Goal: Task Accomplishment & Management: Manage account settings

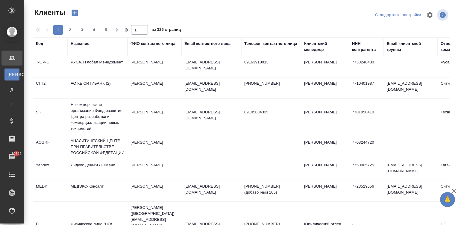
select select "RU"
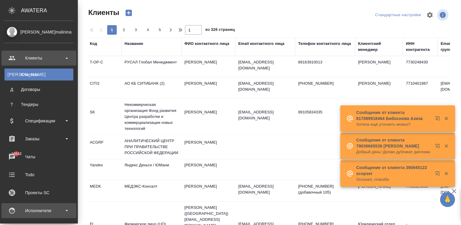
click at [25, 212] on div "Исполнители" at bounding box center [38, 210] width 69 height 9
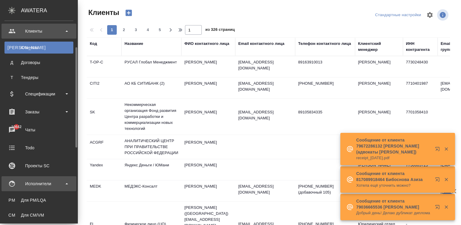
scroll to position [45, 0]
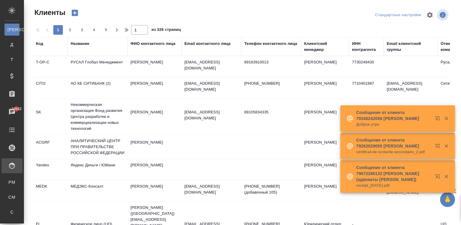
click at [9, 212] on div "Спецификации" at bounding box center [4, 212] width 9 height 6
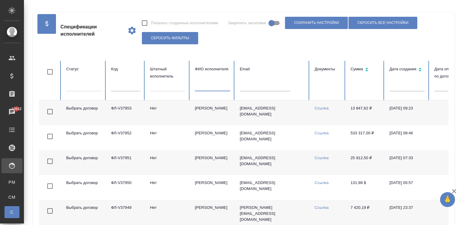
click at [215, 89] on input "text" at bounding box center [212, 87] width 35 height 8
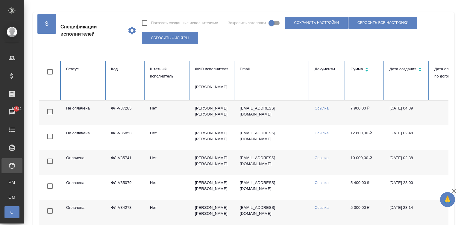
click at [216, 86] on input "катарманов" at bounding box center [212, 87] width 35 height 8
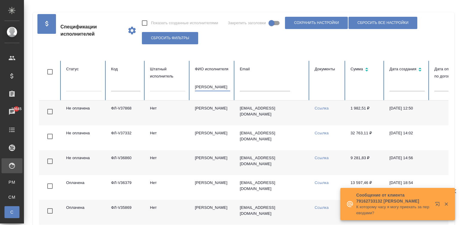
click at [215, 87] on input "лактионова" at bounding box center [212, 87] width 35 height 8
click at [219, 87] on input "захарова" at bounding box center [212, 87] width 35 height 8
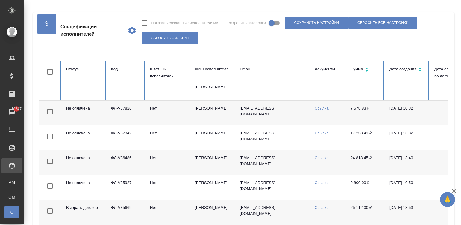
type input "симонян"
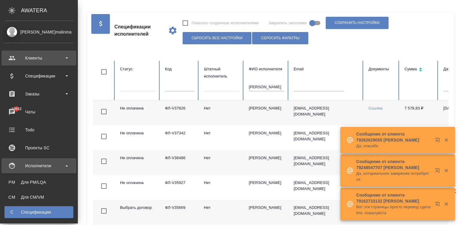
click at [43, 58] on div "Клиенты" at bounding box center [38, 58] width 69 height 9
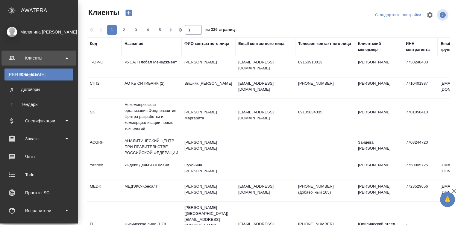
select select "RU"
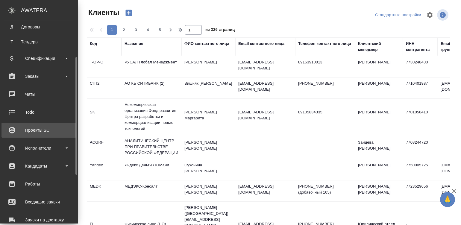
scroll to position [72, 0]
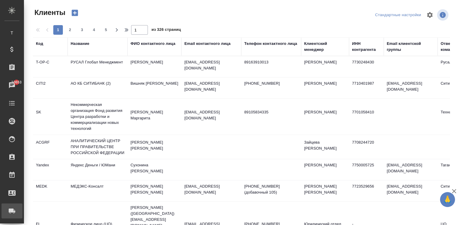
click at [49, 209] on div ".cls-1 fill:#fff; AWATERA Малинина Мария m.malinina Клиенты К Клиенты Д Договор…" at bounding box center [230, 112] width 461 height 225
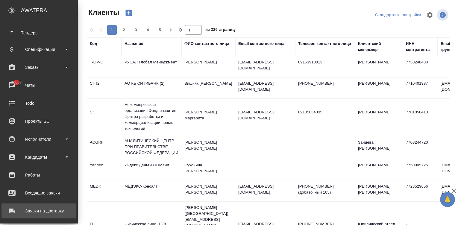
click at [11, 213] on div "Заявки на доставку" at bounding box center [38, 211] width 69 height 9
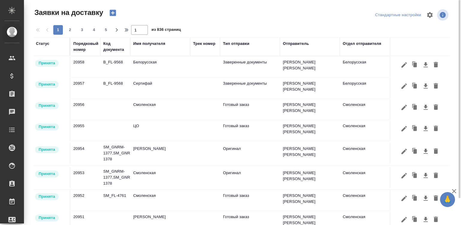
click at [75, 45] on div "Порядковый номер" at bounding box center [85, 47] width 25 height 12
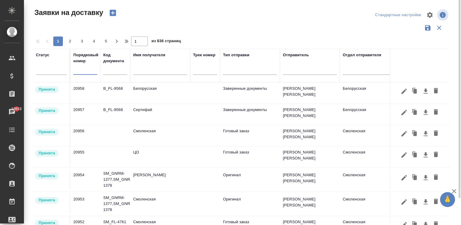
click at [76, 72] on input "text" at bounding box center [85, 70] width 24 height 8
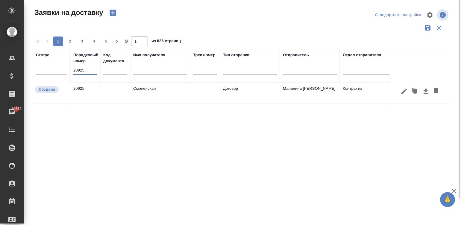
click at [144, 95] on td "Смоленская" at bounding box center [160, 93] width 60 height 21
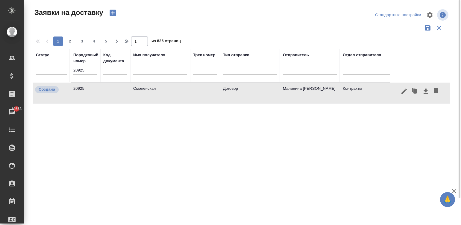
click at [144, 95] on td "Смоленская" at bounding box center [160, 93] width 60 height 21
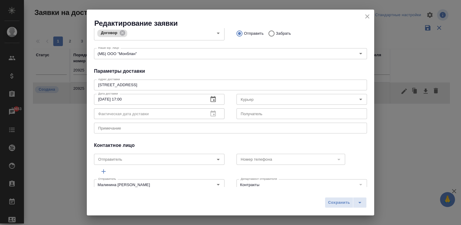
scroll to position [130, 0]
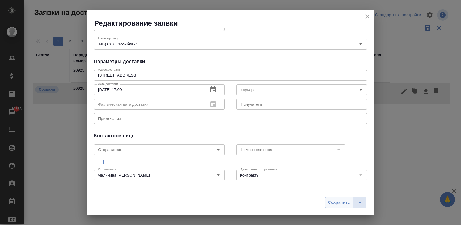
click at [341, 200] on span "Сохранить" at bounding box center [339, 203] width 22 height 7
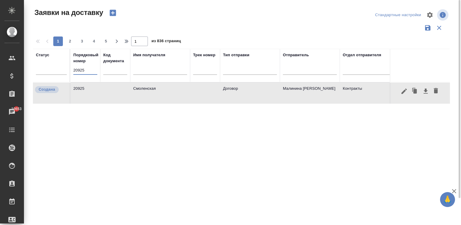
click at [90, 69] on input "20925" at bounding box center [85, 70] width 24 height 8
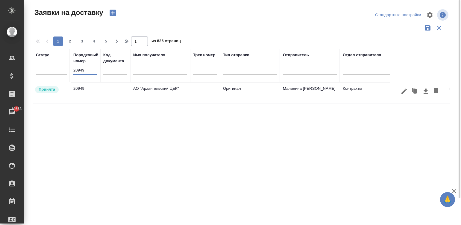
type input "20949"
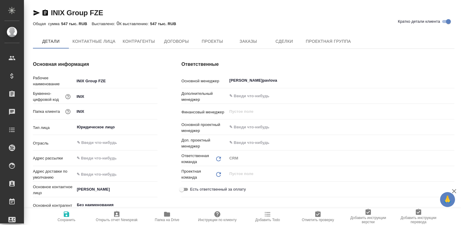
type textarea "x"
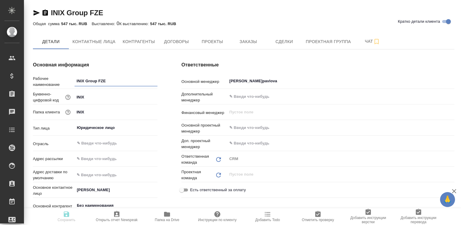
type textarea "x"
click at [137, 42] on span "Контрагенты" at bounding box center [139, 41] width 32 height 7
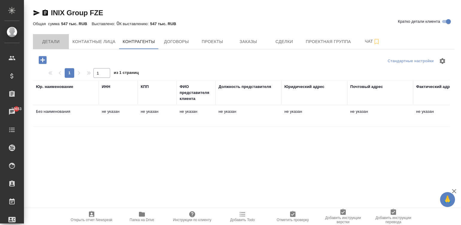
drag, startPoint x: 47, startPoint y: 44, endPoint x: 190, endPoint y: 150, distance: 177.2
click at [190, 150] on div "INIX Group FZE Кратко детали клиента Общая сумма 547 тыс. RUB Выставлено: 0 К в…" at bounding box center [244, 145] width 428 height 290
click at [49, 38] on span "Детали" at bounding box center [51, 41] width 29 height 7
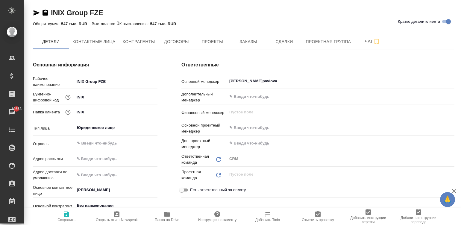
type textarea "x"
click at [164, 158] on div "Основная информация Рабочее наименование INIX Group FZE Буквенно-цифровой код I…" at bounding box center [95, 172] width 149 height 246
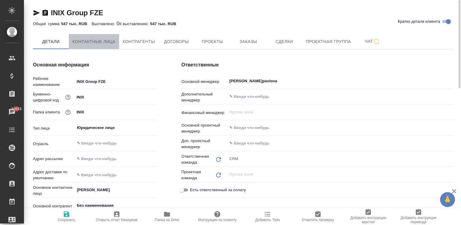
click at [105, 39] on span "Контактные лица" at bounding box center [94, 41] width 43 height 7
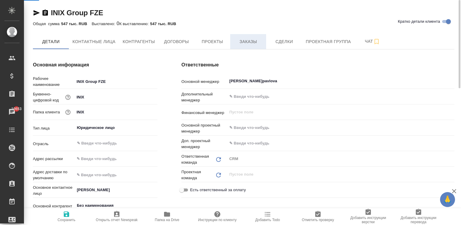
select select "RU"
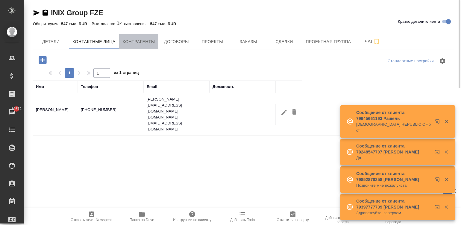
click at [140, 38] on span "Контрагенты" at bounding box center [139, 41] width 32 height 7
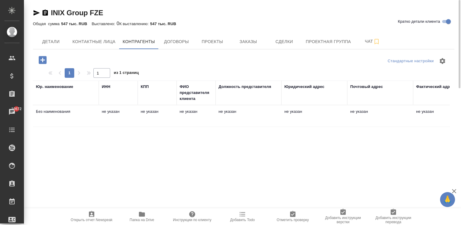
click at [98, 111] on td "Без наименования" at bounding box center [66, 116] width 66 height 21
type textarea "Без наименования"
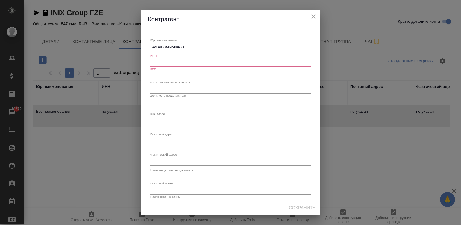
click at [177, 58] on div "ИНН" at bounding box center [230, 60] width 161 height 13
click at [177, 61] on input "text" at bounding box center [230, 63] width 161 height 8
paste input "9709099934"
type input "9709099934"
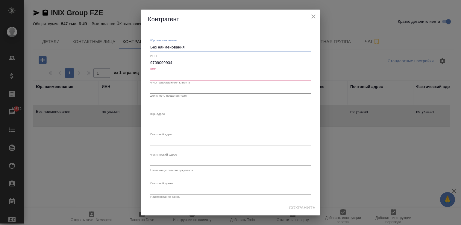
click at [186, 46] on textarea "Без наименования" at bounding box center [230, 47] width 161 height 4
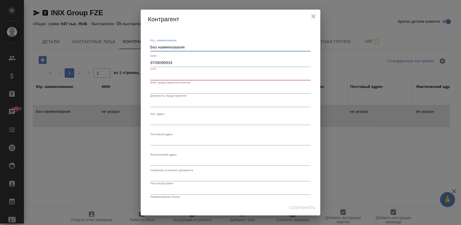
paste textarea "ЕСТВОСОГРАНИЧЕННОЙОТВЕТСТВЕННОСТЬЮ «ПРОИВЕСТ»"
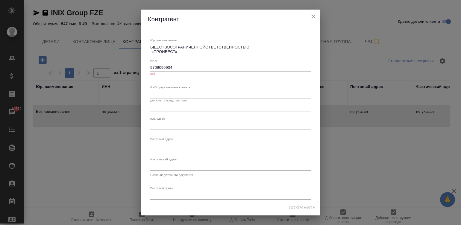
click at [148, 45] on div "Юр. наименование БЩЕСТВОСОГРАНИЧЕННОЙОТВЕТСТВЕННОСТЬЮ «ПРОИВЕСТ» x ИНН 97090999…" at bounding box center [230, 143] width 165 height 224
drag, startPoint x: 249, startPoint y: 46, endPoint x: 151, endPoint y: 46, distance: 98.3
click at [151, 46] on textarea "БЩЕСТВОСОГРАНИЧЕННОЙОТВЕТСТВЕННОСТЬЮ «ПРОИВЕСТ»" at bounding box center [230, 49] width 161 height 9
type textarea "Общество с ограниченной ответственностью «ПРОИВЕСТ»"
drag, startPoint x: 138, startPoint y: 22, endPoint x: 156, endPoint y: 44, distance: 28.9
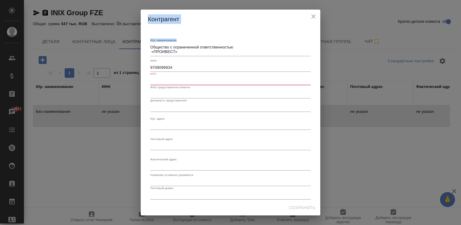
click at [156, 44] on div "Контрагент Юр. наименование Общество с ограниченной ответственностью «ПРОИВЕСТ»…" at bounding box center [230, 112] width 461 height 225
click at [166, 82] on input "text" at bounding box center [230, 81] width 161 height 8
paste input "770901001"
type input "770901001"
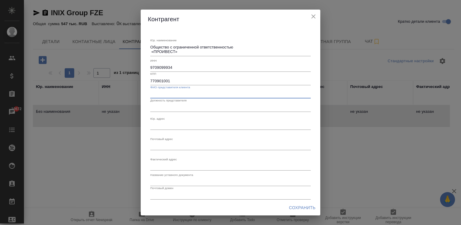
click at [179, 93] on input "text" at bounding box center [230, 94] width 161 height 8
paste input "АББАСИМУХАММАДИМРАН"
type input "АББАСИМУХАММАДИМРАН"
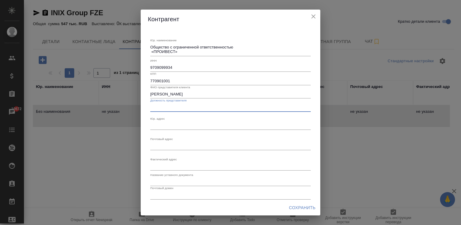
click at [157, 106] on input "text" at bounding box center [230, 107] width 161 height 8
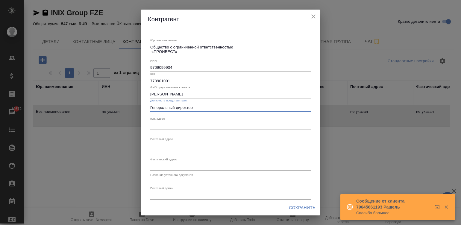
type input "Генеральный директор"
click at [160, 125] on textarea "Юр. наименование" at bounding box center [230, 125] width 161 height 4
paste textarea "105064,Г.МОСКВА,ВН.ТЕР.Г.МУНИЦИПАЛЬНЫЙ ОКРУГБАСМАННЫЙ,УЛЗЕМЛЯНОЙВАЛ,Д.32, ПОМЕЩ…"
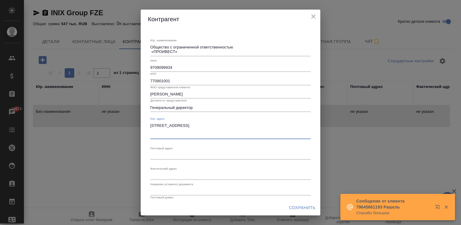
type textarea "105064,Г.МОСКВА,ВН.ТЕР.Г.МУНИЦИПАЛЬНЫЙ ОКРУГБАСМАННЫЙ,УЛЗЕМЛЯНОЙВАЛ,Д.32, ПОМЕЩ…"
click at [168, 153] on textarea "Юр. наименование" at bounding box center [230, 155] width 161 height 4
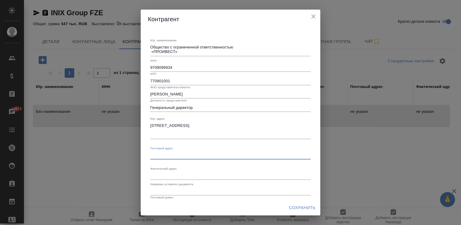
paste textarea "105064,Г.МОСКВА,ВН.ТЕР.Г.МУНИЦИПАЛЬНЫЙ ОКРУГБАСМАННЫЙ,УЛЗЕМЛЯНОЙВАЛ,Д.32, ПОМЕЩ…"
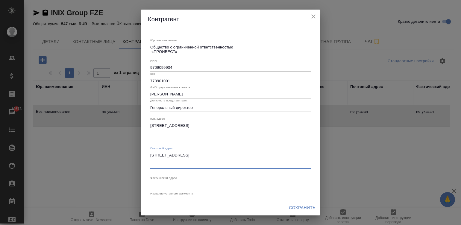
type textarea "105064,Г.МОСКВА,ВН.ТЕР.Г.МУНИЦИПАЛЬНЫЙ ОКРУГБАСМАННЫЙ,УЛЗЕМЛЯНОЙВАЛ,Д.32, ПОМЕЩ…"
click at [162, 185] on textarea "Юр. наименование" at bounding box center [230, 185] width 161 height 4
paste textarea "105064,Г.МОСКВА,ВН.ТЕР.Г.МУНИЦИПАЛЬНЫЙ ОКРУГБАСМАННЫЙ,УЛЗЕМЛЯНОЙВАЛ,Д.32, ПОМЕЩ…"
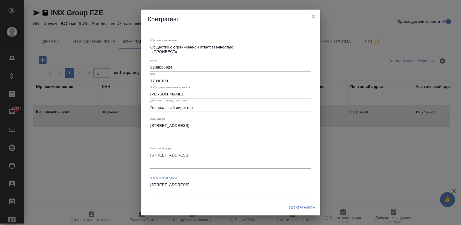
type textarea "105064,Г.МОСКВА,ВН.ТЕР.Г.МУНИЦИПАЛЬНЫЙ ОКРУГБАСМАННЫЙ,УЛЗЕМЛЯНОЙВАЛ,Д.32, ПОМЕЩ…"
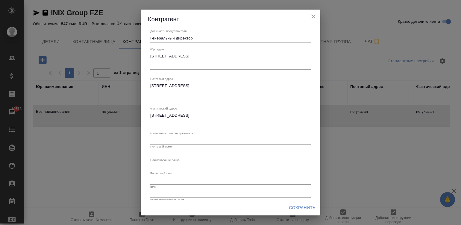
scroll to position [71, 0]
click at [210, 138] on input "text" at bounding box center [230, 139] width 161 height 8
type input "Устав"
click at [163, 153] on input "text" at bounding box center [230, 152] width 161 height 8
paste input "proivest.com"
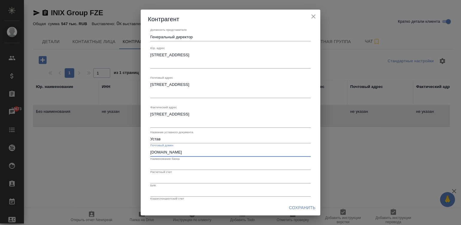
type input "proivest.com"
click at [165, 162] on input "text" at bounding box center [230, 166] width 161 height 8
paste input "ПАО“МТС-Банк”"
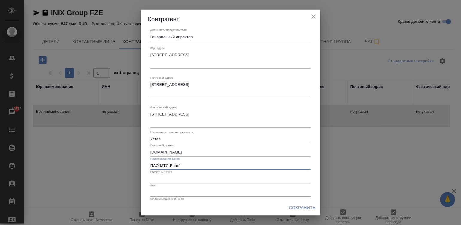
type input "ПАО“МТС-Банк”"
click at [177, 176] on input "text" at bounding box center [230, 179] width 161 height 8
paste input "40702810400002020735"
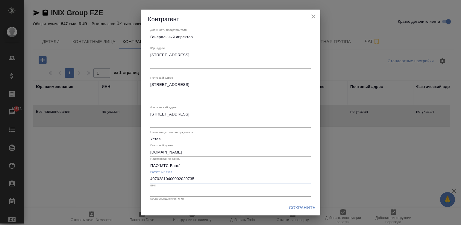
type input "40702810400002020735"
click at [168, 190] on input "text" at bounding box center [230, 192] width 161 height 8
paste input "044525232"
type input "044525232"
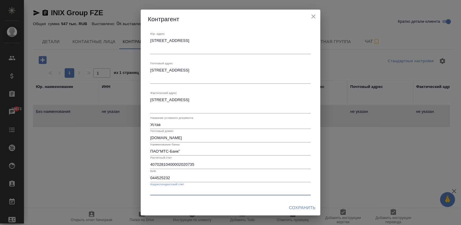
click at [214, 191] on input "text" at bounding box center [230, 191] width 161 height 8
paste input "30101810600000000232"
type input "30101810600000000232"
click at [292, 208] on span "Сохранить" at bounding box center [302, 207] width 27 height 7
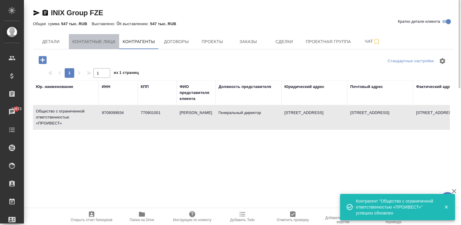
click at [101, 40] on span "Контактные лица" at bounding box center [94, 41] width 43 height 7
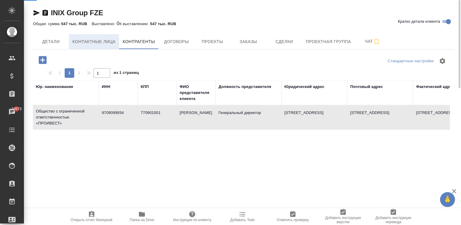
select select "RU"
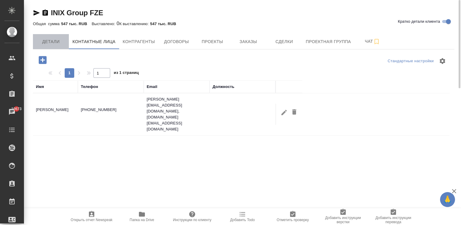
click at [47, 39] on span "Детали" at bounding box center [51, 41] width 29 height 7
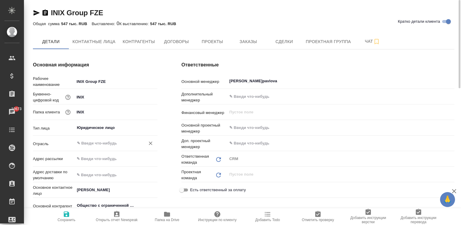
type input "Общество с ограниченной ответственностью «ПРОИВЕСТ»"
type textarea "x"
type input "Общество с ограниченной ответственностью «ПРОИВЕСТ»"
type textarea "x"
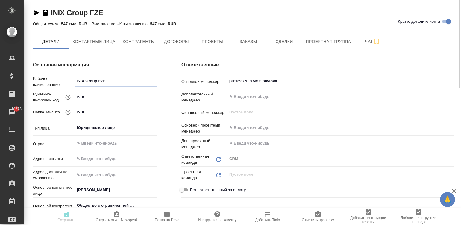
type textarea "x"
click at [93, 159] on input "text" at bounding box center [116, 159] width 82 height 9
click at [102, 174] on input "text" at bounding box center [116, 175] width 82 height 9
paste input "105064,Г.МОСКВА,ВН.ТЕР.Г.МУНИЦИПАЛЬНЫЙ ОКРУГБАСМАННЫЙ,УЛЗЕМЛЯНОЙВАЛ,Д.32, ПОМЕЩ…"
type input "105064,Г.МОСКВА,ВН.ТЕР.Г.МУНИЦИПАЛЬНЫЙ ОКРУГБАСМАННЫЙ,УЛЗЕМЛЯНОЙВАЛ,Д.32, ПОМЕЩ…"
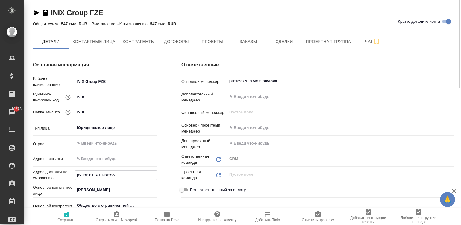
type input "Общество с ограниченной ответственностью «ПРОИВЕСТ»"
type textarea "x"
type input "105064,Г.МОСКВА,ВН.ТЕР.Г.МУНИЦИПАЛЬНЫЙ ОКРУГБАСМАННЫЙ,УЛЗЕМЛЯНОЙВАЛ,Д.32, ПОМЕЩ…"
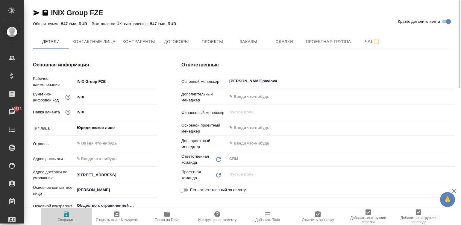
scroll to position [0, 0]
click at [67, 219] on span "Сохранить" at bounding box center [67, 220] width 18 height 4
type input "Общество с ограниченной ответственностью «ПРОИВЕСТ»"
type textarea "x"
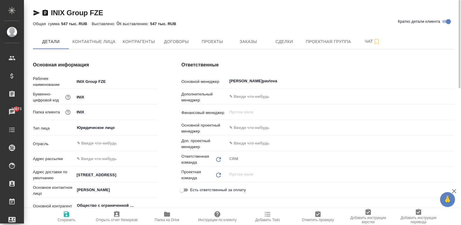
type input "Общество с ограниченной ответственностью «ПРОИВЕСТ»"
type textarea "x"
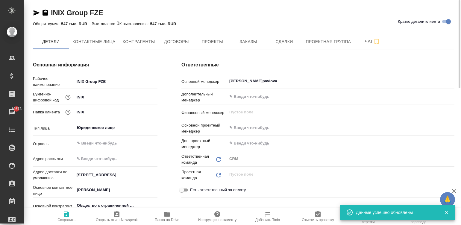
type input "Общество с ограниченной ответственностью «ПРОИВЕСТ»"
type textarea "x"
type input "Общество с ограниченной ответственностью «ПРОИВЕСТ»"
type textarea "x"
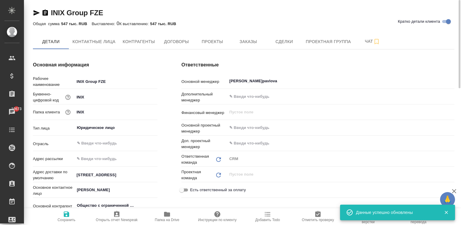
type textarea "x"
click at [105, 157] on input "text" at bounding box center [116, 159] width 82 height 9
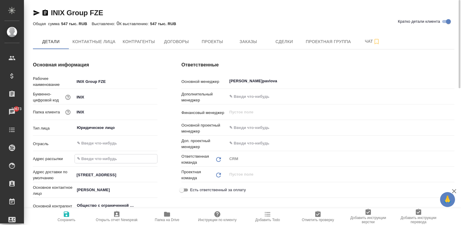
type input "p"
type input "Общество с ограниченной ответственностью «ПРОИВЕСТ»"
type textarea "x"
type input "pr"
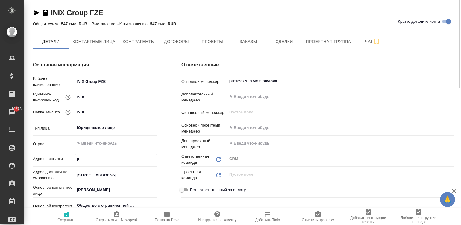
type input "Общество с ограниченной ответственностью «ПРОИВЕСТ»"
type textarea "x"
type input "pro"
type input "Общество с ограниченной ответственностью «ПРОИВЕСТ»"
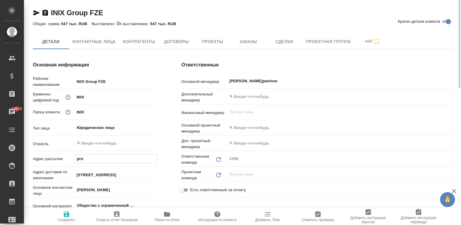
type textarea "x"
type input "proi"
type input "Общество с ограниченной ответственностью «ПРОИВЕСТ»"
type textarea "x"
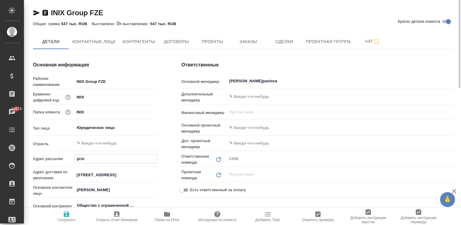
type textarea "x"
type input "proiv"
type input "Общество с ограниченной ответственностью «ПРОИВЕСТ»"
type textarea "x"
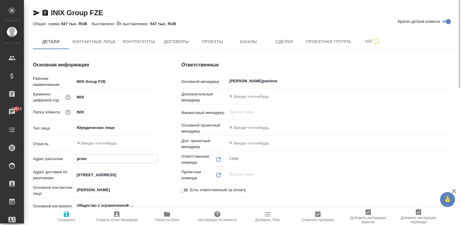
type input "proive"
type input "Общество с ограниченной ответственностью «ПРОИВЕСТ»"
type textarea "x"
type input "proives"
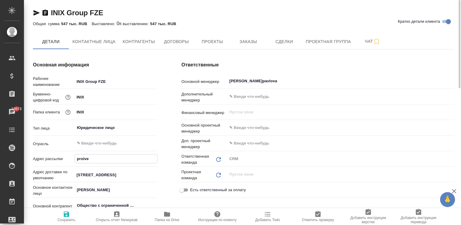
type input "Общество с ограниченной ответственностью «ПРОИВЕСТ»"
type textarea "x"
type input "proivest"
type input "Общество с ограниченной ответственностью «ПРОИВЕСТ»"
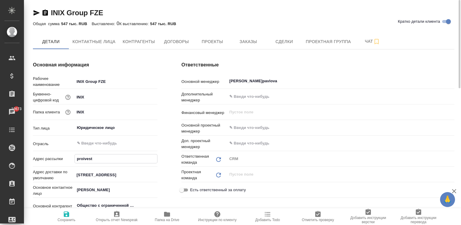
type textarea "x"
type input "proivest@"
type input "Общество с ограниченной ответственностью «ПРОИВЕСТ»"
type textarea "x"
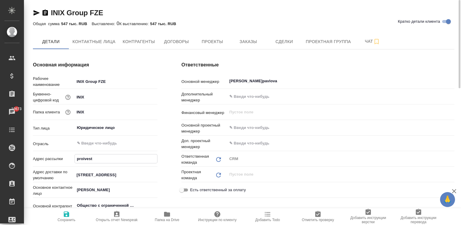
type textarea "x"
type input "proivest@a"
type input "Общество с ограниченной ответственностью «ПРОИВЕСТ»"
type textarea "x"
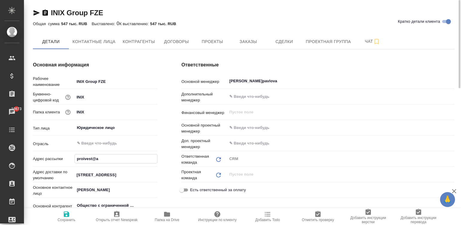
type input "proivest@aw"
type input "Общество с ограниченной ответственностью «ПРОИВЕСТ»"
type textarea "x"
type input "proivest@awa"
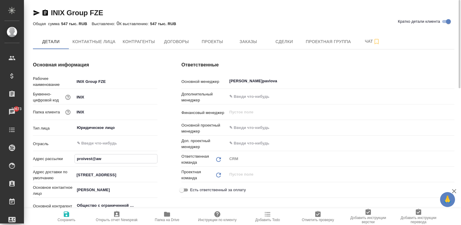
type input "Общество с ограниченной ответственностью «ПРОИВЕСТ»"
type textarea "x"
type input "proivest@awat"
type input "Общество с ограниченной ответственностью «ПРОИВЕСТ»"
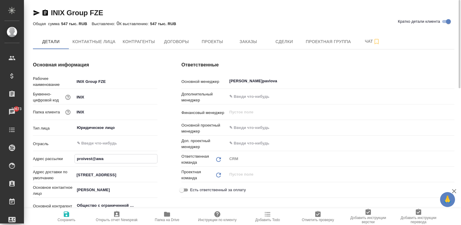
type textarea "x"
type input "proivest@awate"
type input "Общество с ограниченной ответственностью «ПРОИВЕСТ»"
type textarea "x"
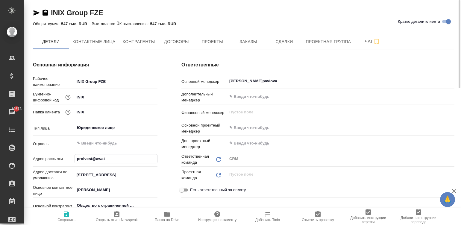
type textarea "x"
type input "proivest@awater"
type input "Общество с ограниченной ответственностью «ПРОИВЕСТ»"
type textarea "x"
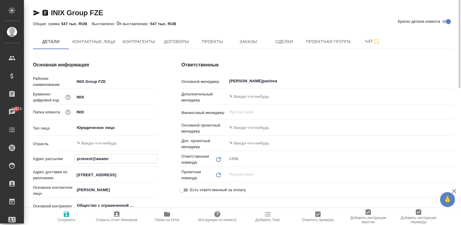
type input "proivest@awatera"
type input "Общество с ограниченной ответственностью «ПРОИВЕСТ»"
type textarea "x"
type input "proivest@awatera."
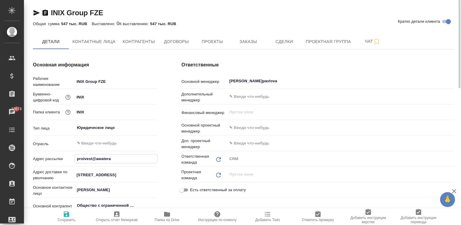
type input "Общество с ограниченной ответственностью «ПРОИВЕСТ»"
type textarea "x"
type input "proivest@awatera.c"
type input "Общество с ограниченной ответственностью «ПРОИВЕСТ»"
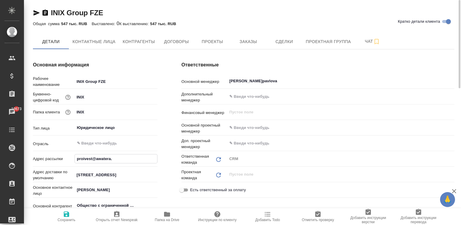
type textarea "x"
type input "proivest@awatera.co"
type input "Общество с ограниченной ответственностью «ПРОИВЕСТ»"
type textarea "x"
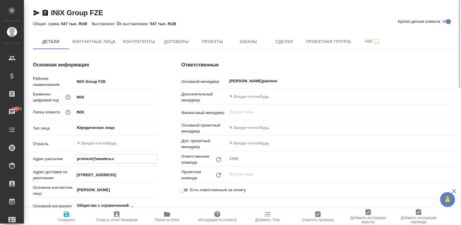
type textarea "x"
type input "proivest@awatera.com"
type input "Общество с ограниченной ответственностью «ПРОИВЕСТ»"
type textarea "x"
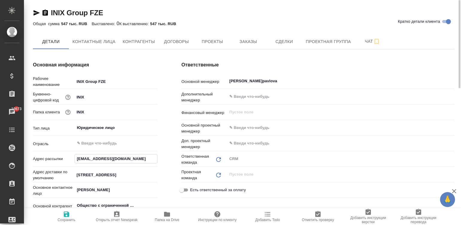
type input "proivest@awatera.com"
click at [72, 215] on span "Сохранить" at bounding box center [66, 216] width 43 height 11
type input "Общество с ограниченной ответственностью «ПРОИВЕСТ»"
type textarea "x"
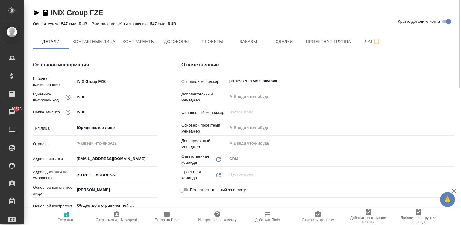
type input "Общество с ограниченной ответственностью «ПРОИВЕСТ»"
type textarea "x"
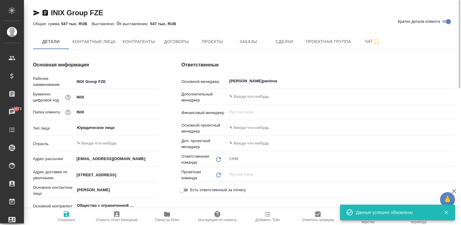
type input "Общество с ограниченной ответственностью «ПРОИВЕСТ»"
type textarea "x"
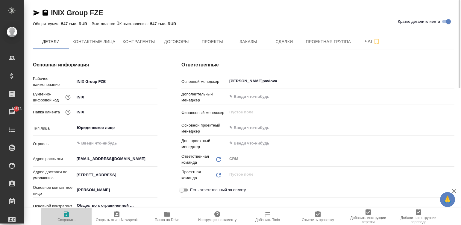
click at [66, 220] on span "Сохранить" at bounding box center [67, 220] width 18 height 4
type input "Общество с ограниченной ответственностью «ПРОИВЕСТ»"
type textarea "x"
type input "Общество с ограниченной ответственностью «ПРОИВЕСТ»"
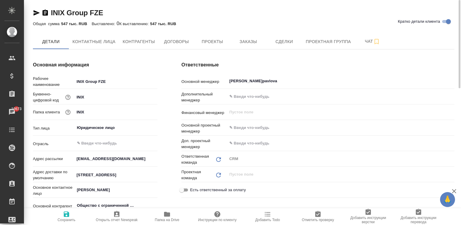
type textarea "x"
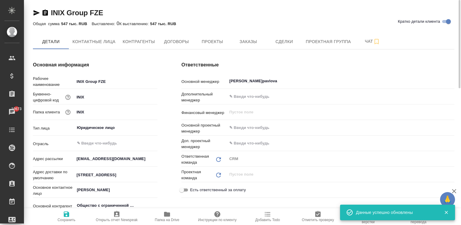
type input "Общество с ограниченной ответственностью «ПРОИВЕСТ»"
type textarea "x"
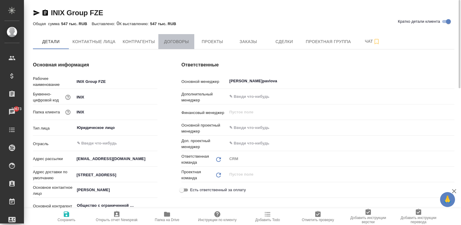
click at [168, 42] on span "Договоры" at bounding box center [176, 41] width 29 height 7
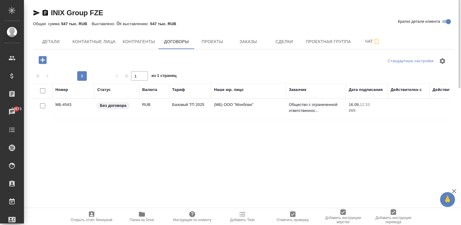
click at [122, 110] on td "Без договора" at bounding box center [116, 109] width 45 height 21
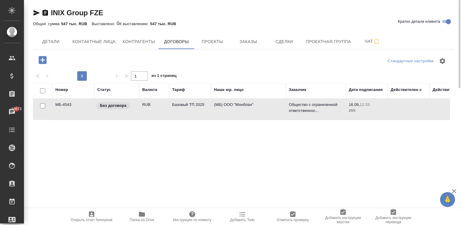
click at [122, 110] on td "Без договора" at bounding box center [116, 109] width 45 height 21
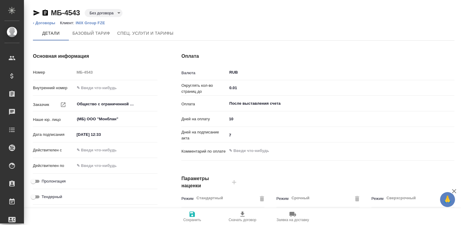
type input "Общество с ограниченной ответственностью «ПРОИВЕСТ»"
type input "Базовый ТП 2025"
click at [258, 102] on input "После выставления счета" at bounding box center [331, 103] width 204 height 7
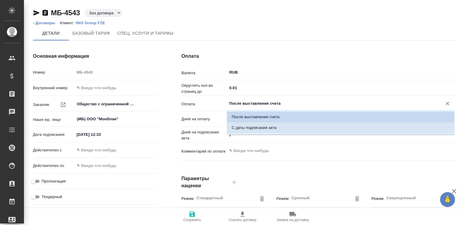
click at [274, 125] on p "С даты подписания акта" at bounding box center [254, 128] width 45 height 6
type input "Общество с ограниченной ответственностью «ПРОИВЕСТ»"
type input "С даты подписания акта"
type textarea "x"
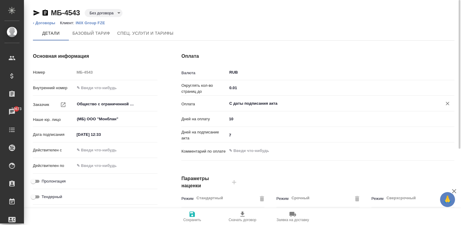
click at [241, 133] on input "7" at bounding box center [341, 135] width 228 height 9
click at [241, 133] on input "7" at bounding box center [340, 135] width 227 height 9
type input "Общество с ограниченной ответственностью «ПРОИВЕСТ»"
type input "75"
type textarea "x"
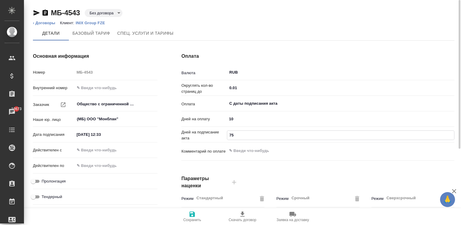
type input "Общество с ограниченной ответственностью «ПРОИВЕСТ»"
type input "7"
type textarea "x"
type input "Общество с ограниченной ответственностью «ПРОИВЕСТ»"
type textarea "x"
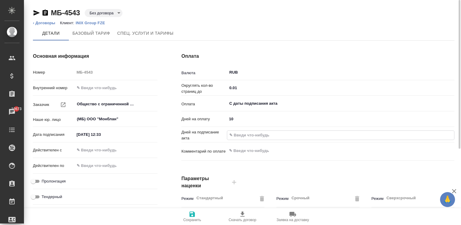
type input "Общество с ограниченной ответственностью «ПРОИВЕСТ»"
type input "5"
type textarea "x"
type input "5"
click at [93, 148] on input "text" at bounding box center [101, 150] width 52 height 9
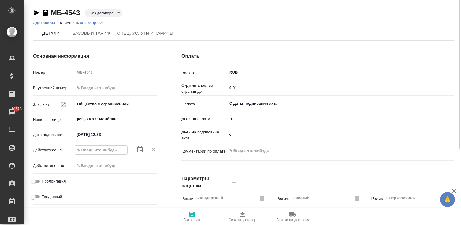
type input "1_.__.____ __:__"
type input "Общество с ограниченной ответственностью «ПРОИВЕСТ»"
type textarea "x"
type input "16.__.____ __:__"
type input "Общество с ограниченной ответственностью «ПРОИВЕСТ»"
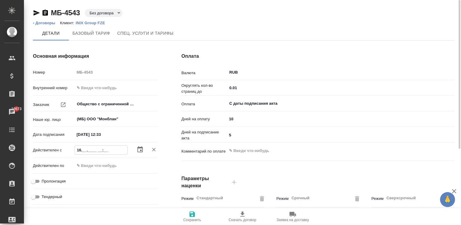
type textarea "x"
type input "Общество с ограниченной ответственностью «ПРОИВЕСТ»"
type input "16.0_.____ __:__"
type textarea "x"
type input "Общество с ограниченной ответственностью «ПРОИВЕСТ»"
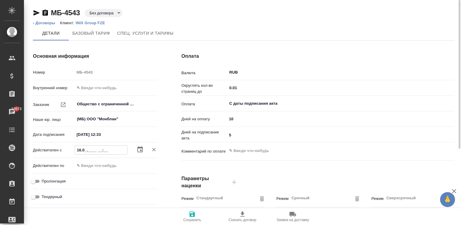
type input "16.09.____ __:__"
type textarea "x"
type input "16.09.2___ __:__"
type input "Общество с ограниченной ответственностью «ПРОИВЕСТ»"
type textarea "x"
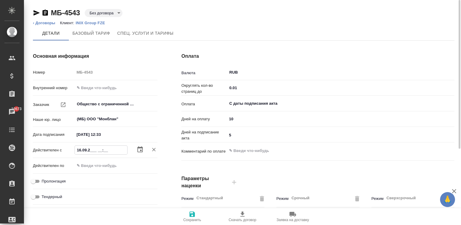
type input "Общество с ограниченной ответственностью «ПРОИВЕСТ»"
type input "16.09.20__ __:__"
type textarea "x"
type input "16.09.202_ __:__"
type input "Общество с ограниченной ответственностью «ПРОИВЕСТ»"
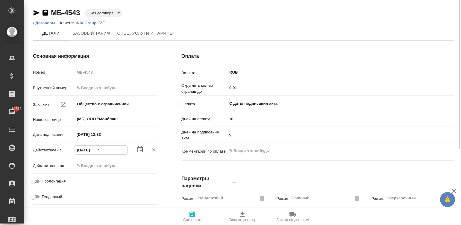
type textarea "x"
type input "16.09.2025 __:__"
type input "Общество с ограниченной ответственностью «ПРОИВЕСТ»"
type textarea "x"
type input "Общество с ограниченной ответственностью «ПРОИВЕСТ»"
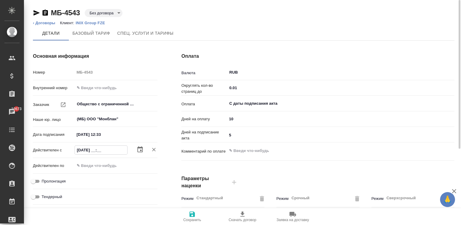
type input "16.09.2025 0_:__"
type textarea "x"
type input "Общество с ограниченной ответственностью «ПРОИВЕСТ»"
type input "16.09.2025 09:__"
type textarea "x"
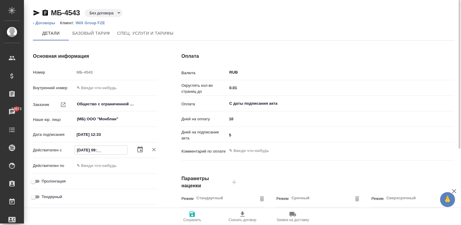
type input "16.09.2025 09:0_"
type input "Общество с ограниченной ответственностью «ПРОИВЕСТ»"
type textarea "x"
type input "Общество с ограниченной ответственностью «ПРОИВЕСТ»"
type input "16.09.2025 09:00"
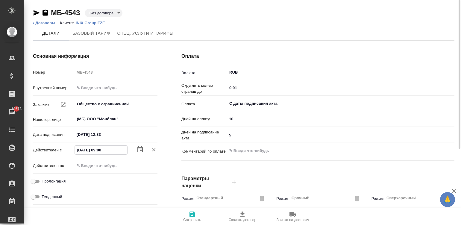
type textarea "x"
type input "16.09.2025 09:00"
click at [34, 179] on input "Пролонгация" at bounding box center [33, 181] width 22 height 7
checkbox input "true"
type input "Общество с ограниченной ответственностью «ПРОИВЕСТ»"
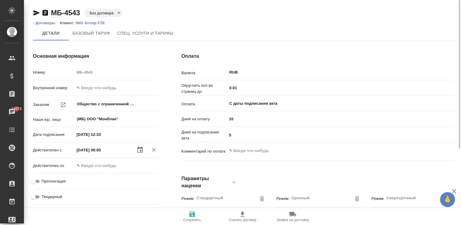
type textarea "x"
click at [191, 222] on span "Сохранить" at bounding box center [192, 220] width 18 height 4
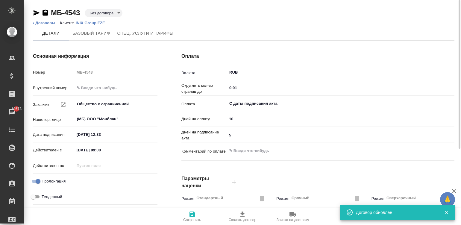
type input "Базовый ТП 2025"
click at [243, 222] on span "Скачать договор" at bounding box center [243, 220] width 28 height 4
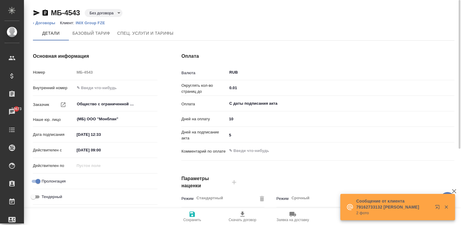
type input "Общество с ограниченной ответственностью «ПРОИВЕСТ»"
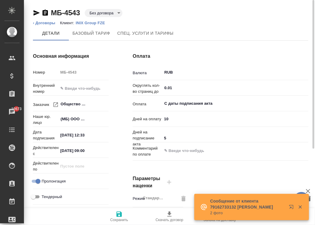
type textarea "x"
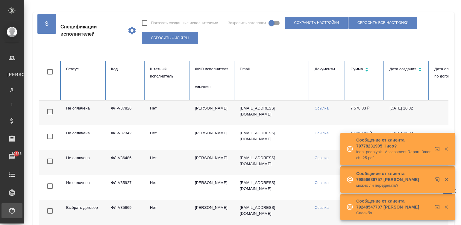
click at [220, 86] on input "симонян" at bounding box center [212, 87] width 35 height 8
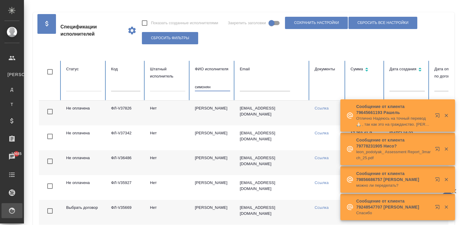
click at [220, 86] on input "симонян" at bounding box center [212, 87] width 35 height 8
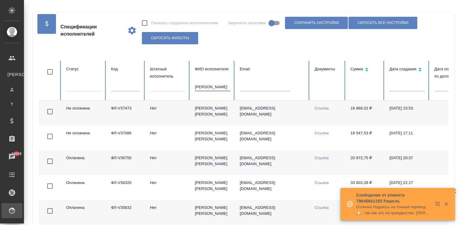
type input "[PERSON_NAME]"
click at [447, 203] on icon "button" at bounding box center [446, 204] width 5 height 5
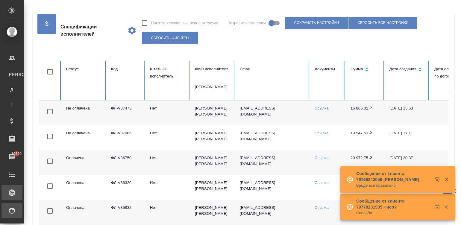
click at [12, 192] on div "Проекты SC" at bounding box center [4, 192] width 15 height 9
click at [10, 192] on div "Проекты SC" at bounding box center [4, 192] width 15 height 9
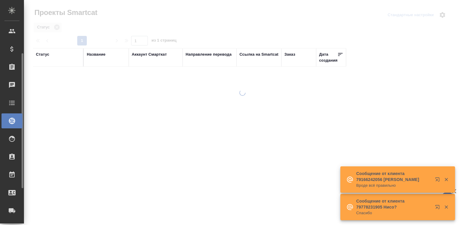
scroll to position [36, 0]
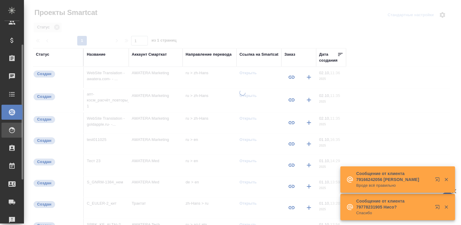
click at [13, 129] on icon at bounding box center [12, 130] width 6 height 6
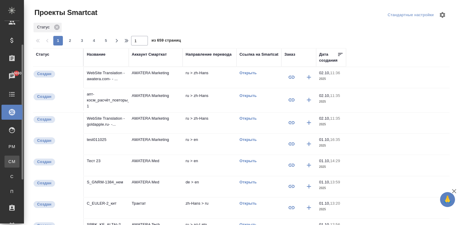
click at [12, 158] on link "CM Для CM/VM" at bounding box center [11, 162] width 15 height 12
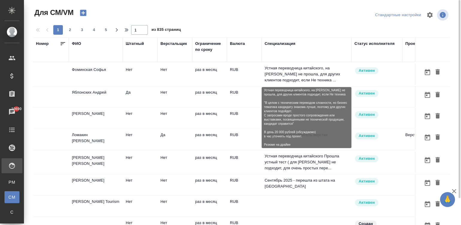
click at [274, 71] on p "Устная переводчица китайского, на [PERSON_NAME] не прошла, для других клиентов …" at bounding box center [307, 74] width 84 height 18
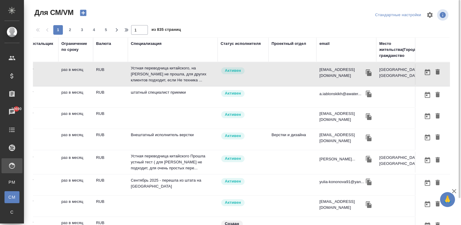
scroll to position [0, 135]
click at [328, 43] on div "email" at bounding box center [324, 44] width 10 height 6
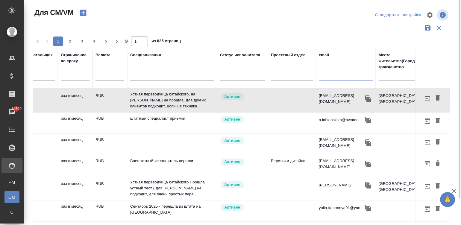
click at [331, 78] on input "text" at bounding box center [346, 76] width 54 height 7
paste input "karlsviksvetlana@gmail.com"
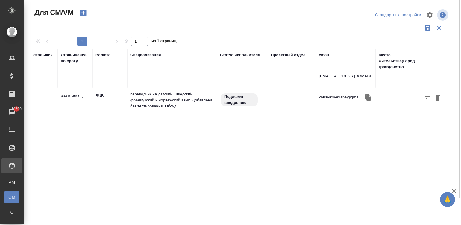
click at [272, 100] on td at bounding box center [292, 100] width 48 height 21
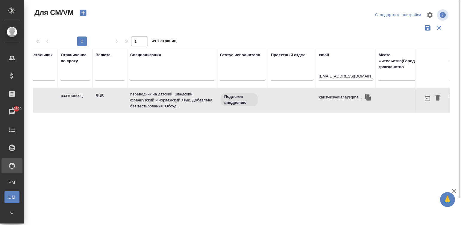
click at [272, 100] on td at bounding box center [292, 100] width 48 height 21
click at [345, 75] on input "karlsviksvetlana@gmail.com" at bounding box center [346, 76] width 54 height 7
paste input "lucy.daghorn"
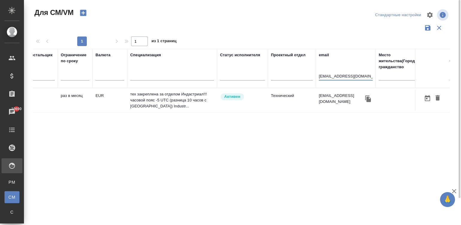
click at [214, 97] on td "тех закреплена за отделом Индастриал!!! часовой пояс -5 UTC (разница 10 часов с…" at bounding box center [172, 100] width 90 height 24
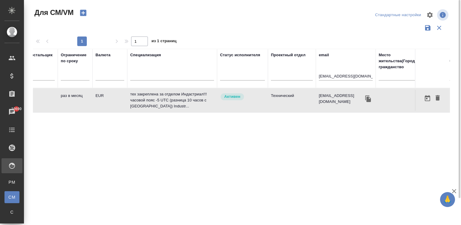
click at [214, 97] on td "тех закреплена за отделом Индастриал!!! часовой пояс -5 UTC (разница 10 часов с…" at bounding box center [172, 100] width 90 height 24
click at [339, 74] on input "[PERSON_NAME][EMAIL_ADDRESS][DOMAIN_NAME]" at bounding box center [346, 76] width 54 height 7
paste input "m.pavelka@mail.ru"
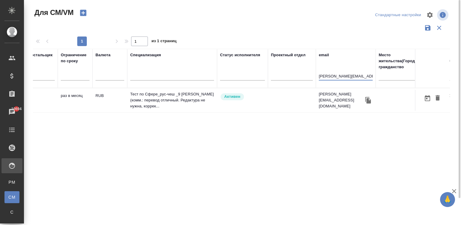
click at [261, 99] on div "Активен" at bounding box center [242, 97] width 45 height 8
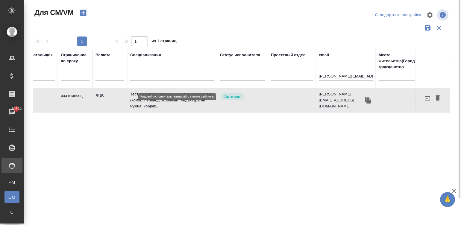
click at [261, 99] on div "Активен" at bounding box center [242, 97] width 45 height 8
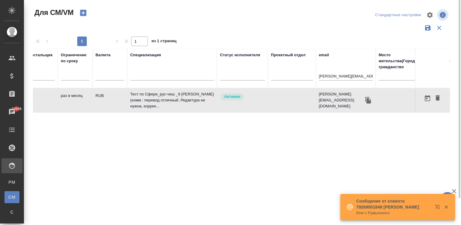
click at [343, 76] on input "m.pavelka@mail.ru" at bounding box center [346, 76] width 54 height 7
paste input "leucuong96@gmail.com"
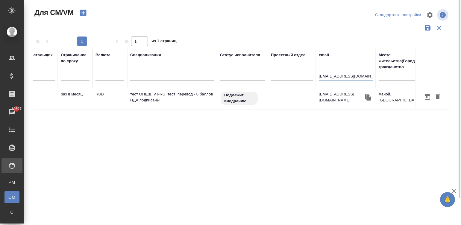
type input "leucuong96@gmail.com"
click at [257, 104] on span "Подлежит внедрению" at bounding box center [239, 98] width 37 height 12
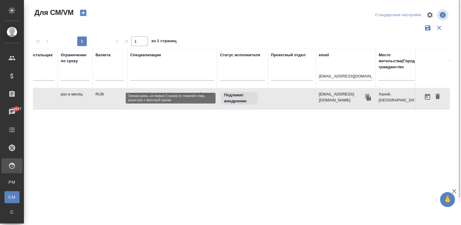
click at [257, 104] on span "Подлежит внедрению" at bounding box center [239, 98] width 37 height 12
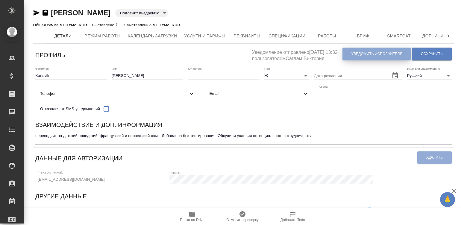
click at [381, 49] on button "Уведомить исполнителя" at bounding box center [377, 54] width 69 height 13
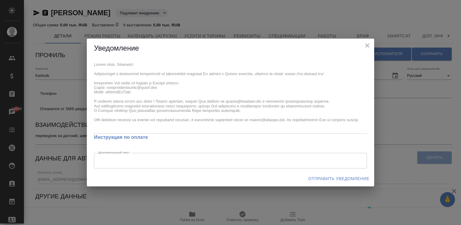
click at [85, 57] on div "Уведомление x Инструкция по оплате Дополнительный текст x Дополнительный текст …" at bounding box center [230, 112] width 461 height 225
click at [343, 176] on span "Отправить уведомление" at bounding box center [339, 178] width 61 height 7
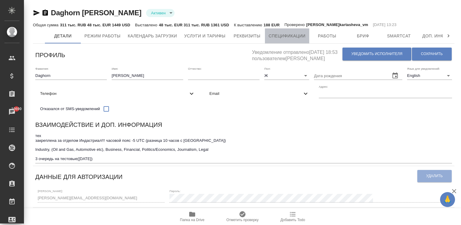
click at [273, 36] on span "Спецификации" at bounding box center [287, 35] width 37 height 7
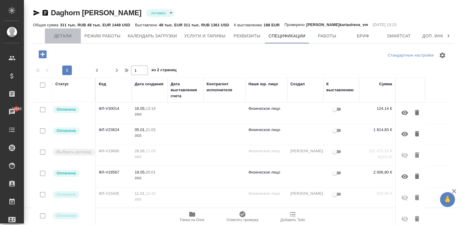
click at [61, 32] on span "Детали" at bounding box center [63, 35] width 29 height 7
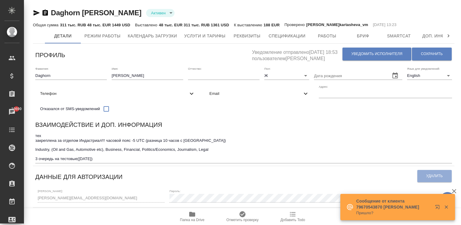
click at [260, 132] on div "Взаимодействие и доп. информация" at bounding box center [243, 126] width 417 height 12
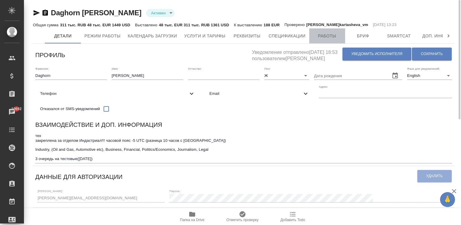
click at [322, 36] on span "Работы" at bounding box center [327, 35] width 29 height 7
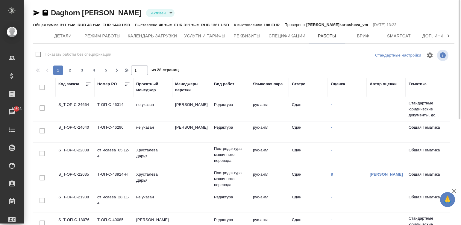
click at [258, 112] on td "рус-англ" at bounding box center [269, 109] width 39 height 21
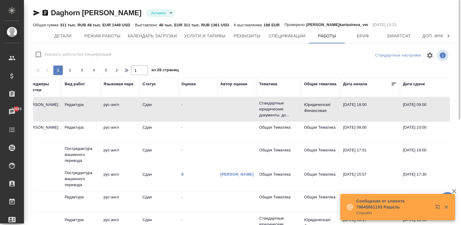
scroll to position [0, 148]
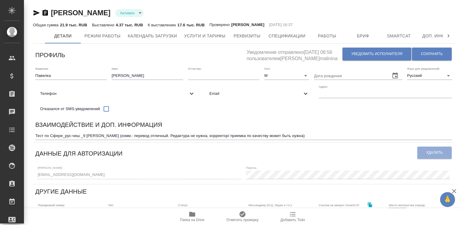
type input "active"
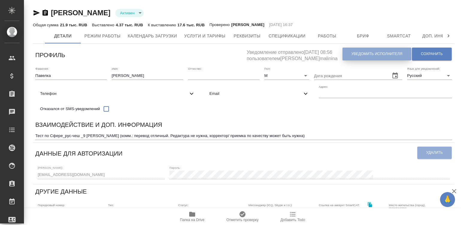
click at [359, 53] on span "Уведомить исполнителя" at bounding box center [377, 54] width 51 height 5
type textarea "Loremi dolo, Sitam! Consectetura e seddoeius temporincid ut laboreetdol magnaal…"
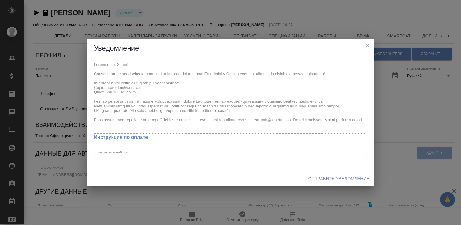
click at [85, 61] on div "Уведомление x Инструкция по оплате Дополнительный текст x Дополнительный текст …" at bounding box center [230, 112] width 461 height 225
click at [327, 177] on span "Отправить уведомление" at bounding box center [339, 178] width 61 height 7
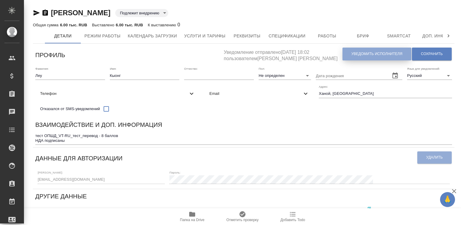
click at [357, 54] on span "Уведомить исполнителя" at bounding box center [377, 54] width 51 height 5
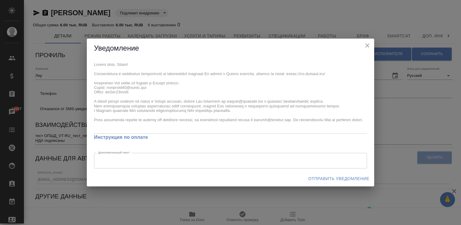
click at [90, 73] on div "x Инструкция по оплате Дополнительный текст x Дополнительный текст" at bounding box center [231, 114] width 288 height 113
click at [91, 81] on div "x Инструкция по оплате Дополнительный текст x Дополнительный текст" at bounding box center [231, 114] width 288 height 113
click at [319, 182] on span "Отправить уведомление" at bounding box center [339, 178] width 61 height 7
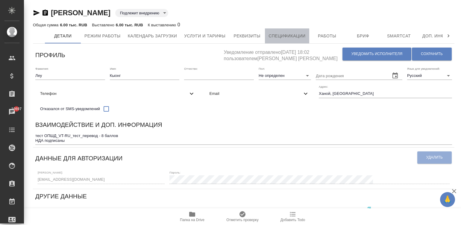
click at [293, 34] on span "Спецификации" at bounding box center [287, 35] width 37 height 7
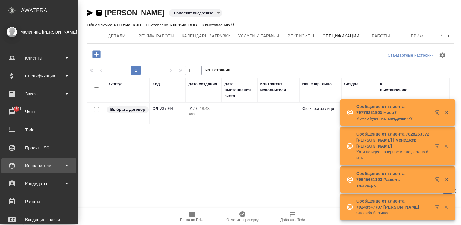
click at [11, 165] on div "Исполнители" at bounding box center [38, 165] width 69 height 9
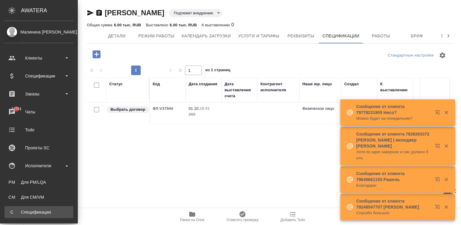
click at [47, 209] on link "С Спецификации" at bounding box center [38, 212] width 69 height 12
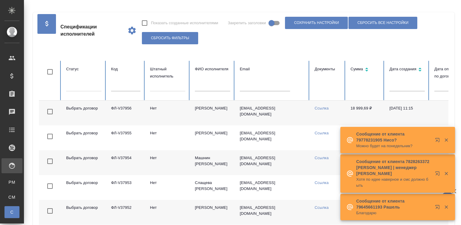
click at [258, 114] on td "pyotr.varezza@gmail.com" at bounding box center [272, 113] width 75 height 25
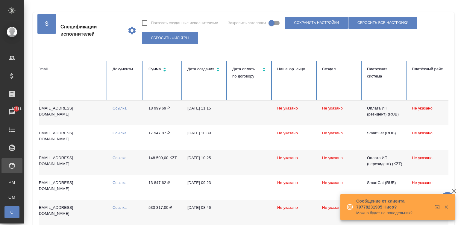
scroll to position [0, 232]
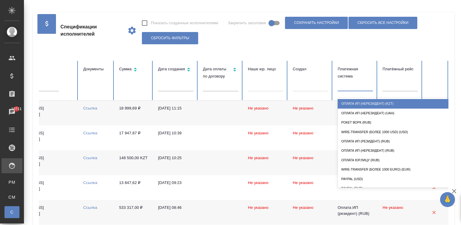
click at [351, 89] on div at bounding box center [355, 85] width 35 height 9
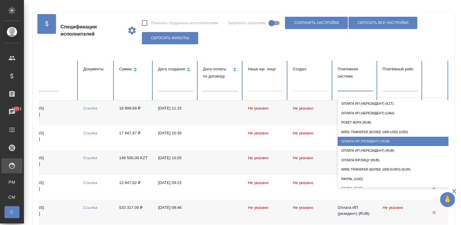
click at [380, 139] on div "Оплата ИП (резидент) (RUB)" at bounding box center [398, 141] width 120 height 9
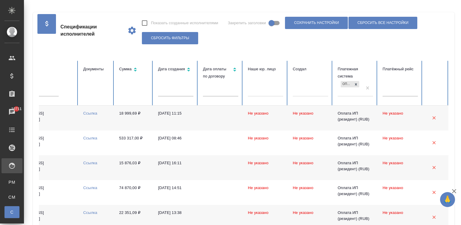
click at [213, 121] on td at bounding box center [220, 118] width 45 height 25
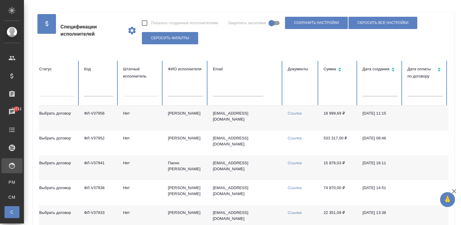
scroll to position [0, 0]
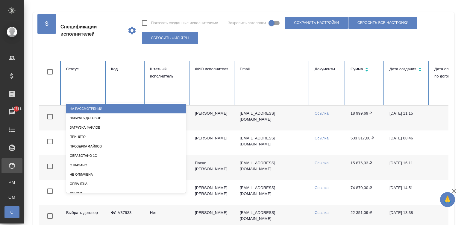
click at [82, 92] on div at bounding box center [83, 90] width 35 height 9
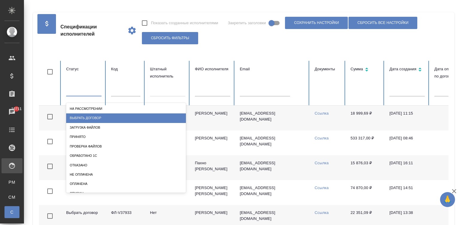
click at [101, 114] on div "Выбрать договор" at bounding box center [126, 118] width 120 height 9
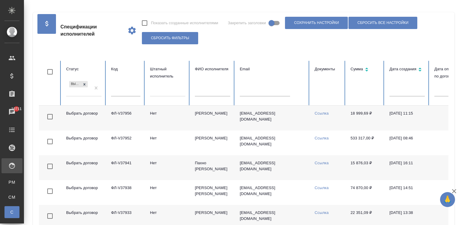
click at [225, 121] on td "Вареца Петр Владимирович" at bounding box center [212, 118] width 45 height 25
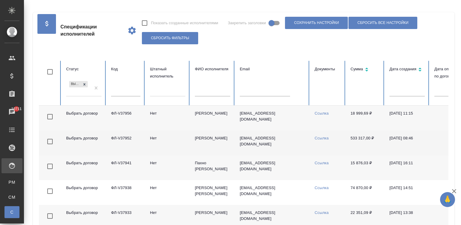
click at [188, 143] on td "Нет" at bounding box center [167, 143] width 45 height 25
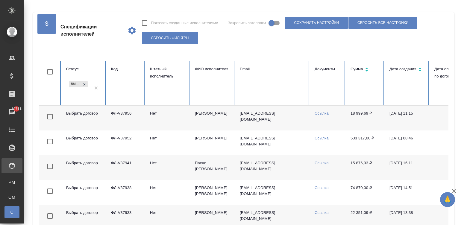
click at [177, 160] on td "Нет" at bounding box center [167, 167] width 45 height 25
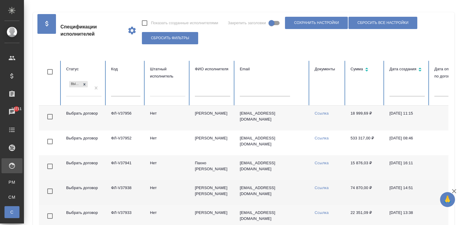
click at [201, 195] on td "Синникова Ольга Анатольевна" at bounding box center [212, 192] width 45 height 25
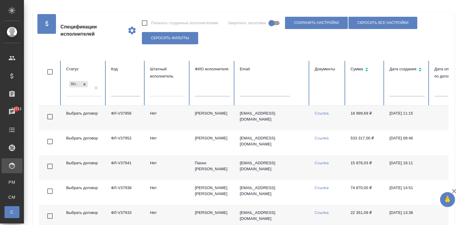
click at [213, 210] on td "Шурандина Юлия Сергеевна" at bounding box center [212, 217] width 45 height 25
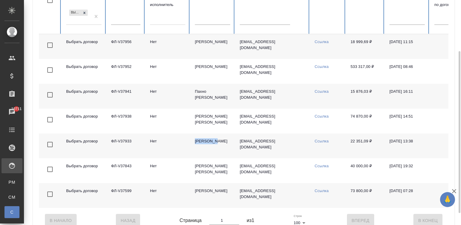
scroll to position [81, 0]
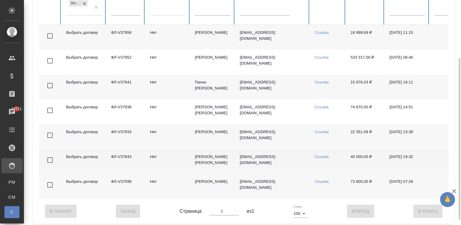
click at [195, 163] on td "Воропаев Николай Николаевич" at bounding box center [212, 161] width 45 height 25
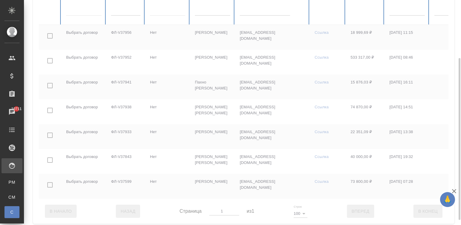
click at [81, 7] on div at bounding box center [360, 89] width 642 height 219
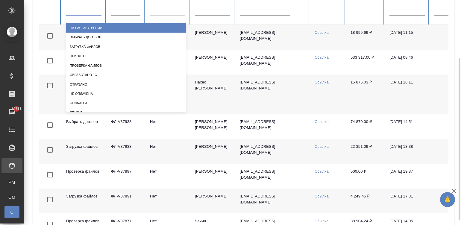
click at [83, 15] on div at bounding box center [83, 9] width 35 height 11
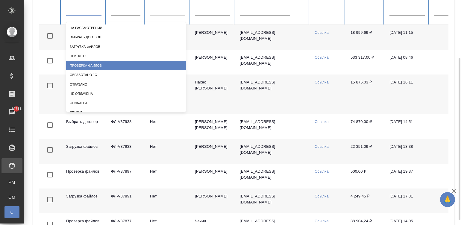
click at [108, 64] on div "Проверка файлов" at bounding box center [126, 65] width 120 height 9
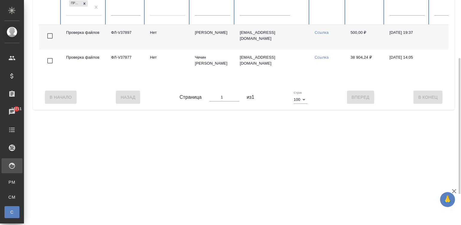
click at [178, 35] on td "Нет" at bounding box center [167, 37] width 45 height 25
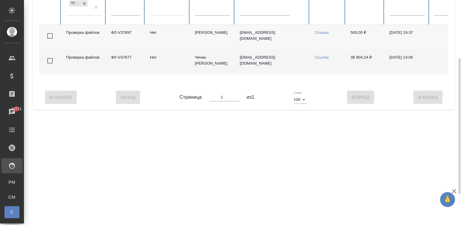
click at [216, 63] on td "Чечин Александр" at bounding box center [212, 62] width 45 height 25
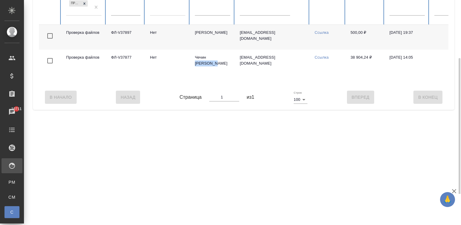
scroll to position [0, 232]
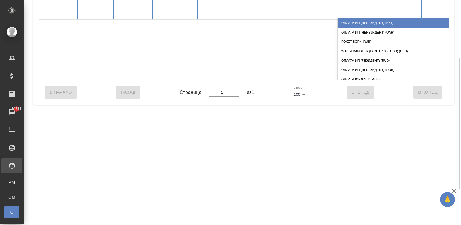
click at [351, 7] on div at bounding box center [355, 4] width 35 height 9
click at [351, 24] on div "Оплата ИП (нерезидент) (KZT)" at bounding box center [398, 22] width 120 height 9
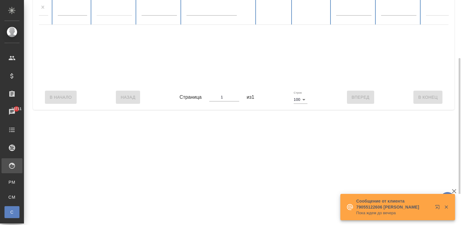
scroll to position [0, 0]
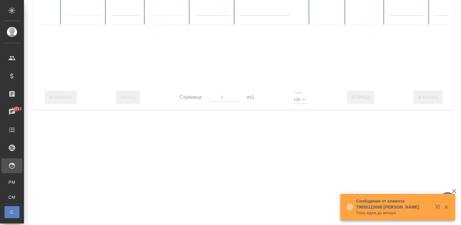
click at [79, 10] on div at bounding box center [360, 32] width 642 height 105
click at [79, 10] on div at bounding box center [83, 9] width 35 height 9
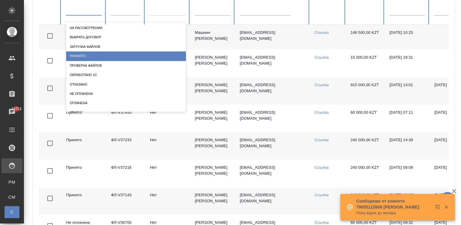
checkbox input "false"
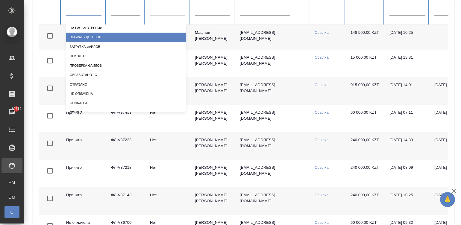
click at [85, 38] on div "Выбрать договор" at bounding box center [126, 37] width 120 height 9
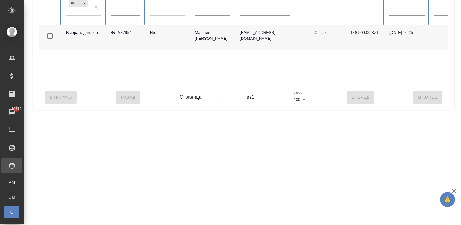
click at [225, 38] on td "Машнин Владимир" at bounding box center [212, 37] width 45 height 25
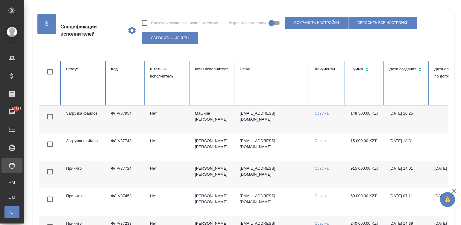
scroll to position [0, 232]
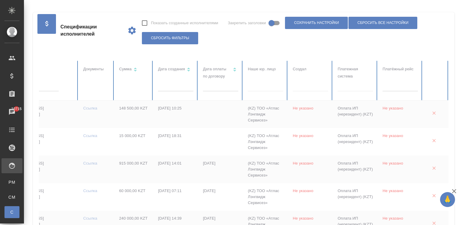
click at [157, 108] on td "02.10.2025, 10:25" at bounding box center [175, 115] width 45 height 28
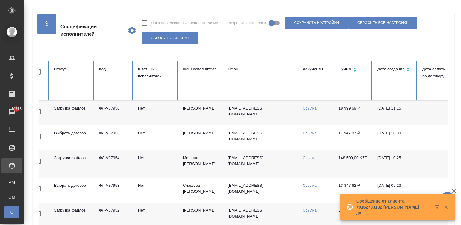
scroll to position [0, 0]
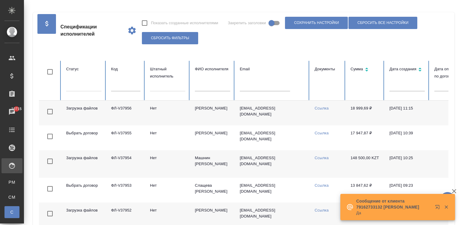
click at [251, 89] on input "text" at bounding box center [265, 87] width 50 height 8
click at [116, 90] on input "text" at bounding box center [125, 87] width 29 height 8
paste input "счёт ФЛ-V37359"
type input "счёт ФЛ-V37359"
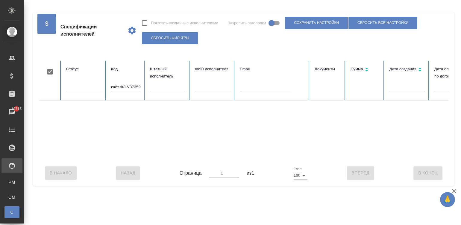
checkbox input "true"
click at [120, 87] on input "счёт ФЛ-V37359" at bounding box center [125, 87] width 29 height 8
type input "ФЛ-V37359"
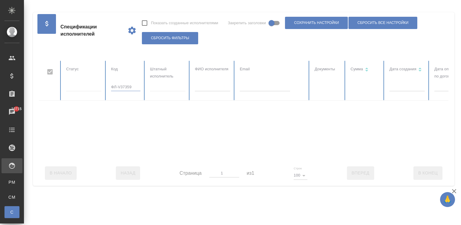
checkbox input "false"
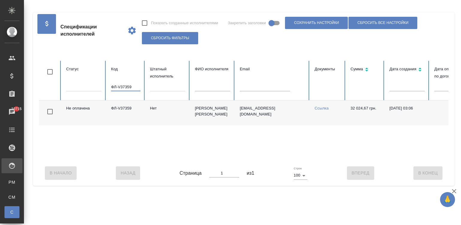
scroll to position [0, 232]
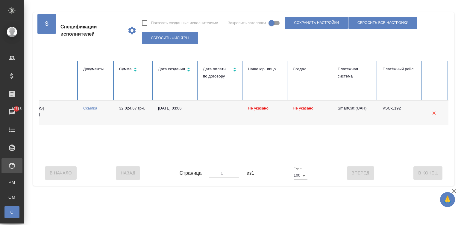
type input "ФЛ-V37359"
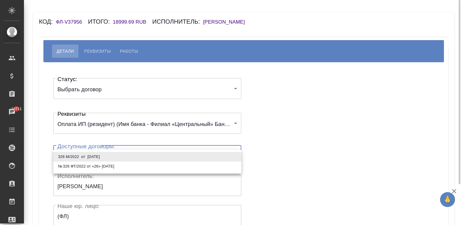
click at [128, 157] on body "🙏 .cls-1 fill:#fff; AWATERA [PERSON_NAME][PERSON_NAME] Спецификации Заказы 1071…" at bounding box center [230, 112] width 461 height 225
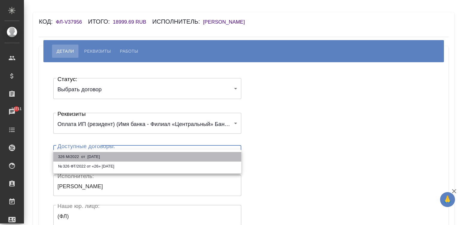
click at [129, 158] on li "326 М/2022 от [DATE]" at bounding box center [147, 157] width 188 height 10
type input "6376231d83a61af79f87a9bb"
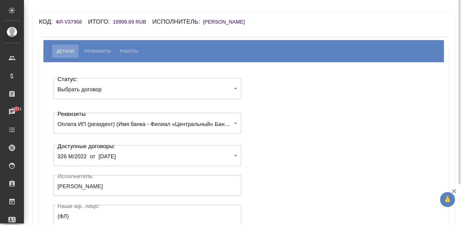
click at [358, 132] on div "Статус: Выбрать договор chooseContract Статус: Реквизиты Оплата ИП (резидент) (…" at bounding box center [244, 179] width 386 height 217
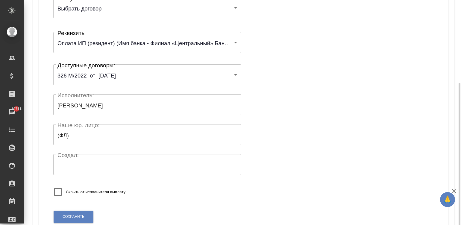
scroll to position [117, 0]
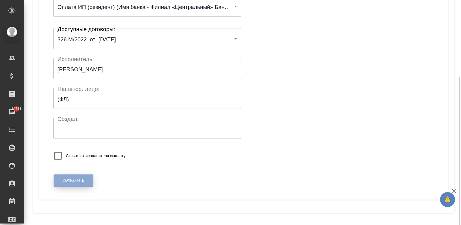
click at [82, 179] on span "Сохранить" at bounding box center [74, 180] width 22 height 5
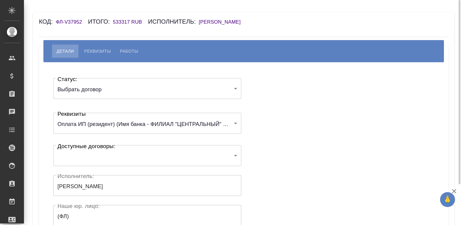
click at [99, 152] on body "🙏 .cls-1 fill:#fff; AWATERA [PERSON_NAME][PERSON_NAME] Спецификации Заказы Чаты…" at bounding box center [230, 112] width 461 height 225
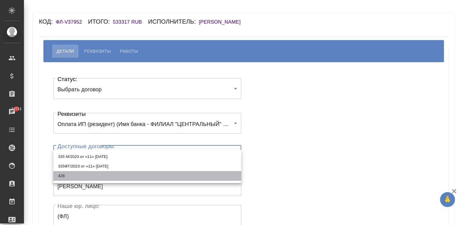
click at [77, 173] on li "428" at bounding box center [147, 176] width 188 height 10
type input "685cd92f64ac5b6e54b57c31"
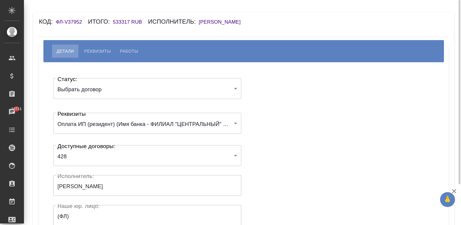
click at [330, 116] on div "Статус: Выбрать договор chooseContract Статус: Реквизиты Оплата ИП (резидент) (…" at bounding box center [244, 179] width 386 height 217
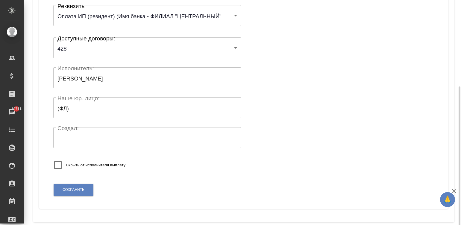
scroll to position [117, 0]
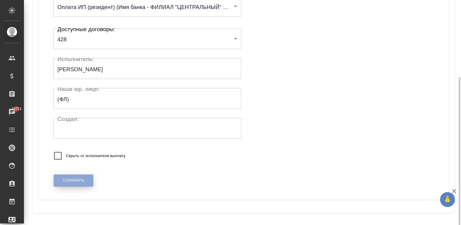
click at [78, 178] on span "Сохранить" at bounding box center [74, 180] width 22 height 5
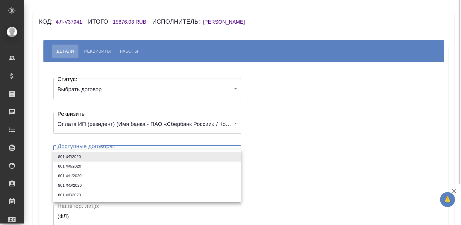
click at [130, 160] on body "🙏 .cls-1 fill:#fff; AWATERA [PERSON_NAME][PERSON_NAME] Спецификации Заказы Чаты…" at bounding box center [230, 112] width 461 height 225
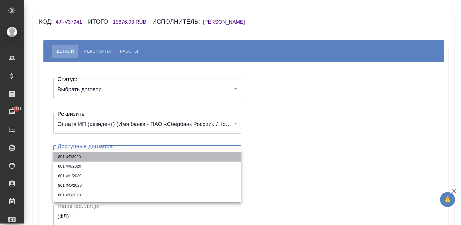
click at [67, 155] on li "801 ФГ/2020" at bounding box center [147, 157] width 188 height 10
type input "5fe9e63e1df7637a69c4d254"
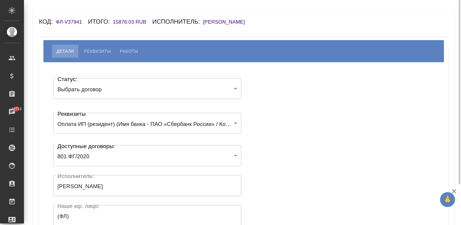
click at [288, 139] on div "Статус: Выбрать договор chooseContract Статус: Реквизиты Оплата ИП (резидент) (…" at bounding box center [244, 179] width 386 height 217
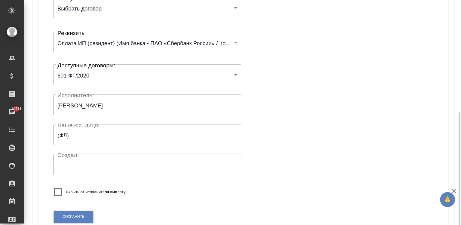
scroll to position [117, 0]
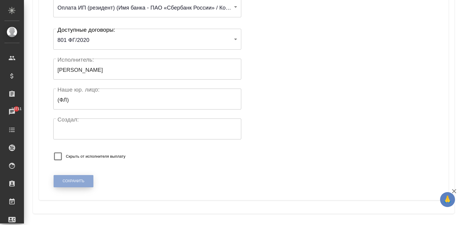
click at [81, 179] on span "Сохранить" at bounding box center [74, 181] width 22 height 5
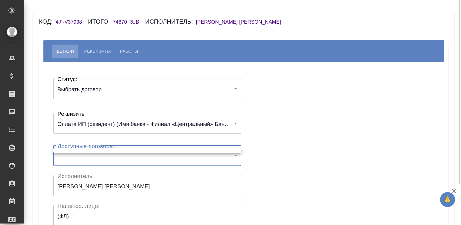
click at [113, 158] on body "🙏 .cls-1 fill:#fff; AWATERA Малинина [PERSON_NAME] Клиенты Спецификации Заказы …" at bounding box center [230, 112] width 461 height 225
click at [297, 120] on div at bounding box center [230, 112] width 461 height 225
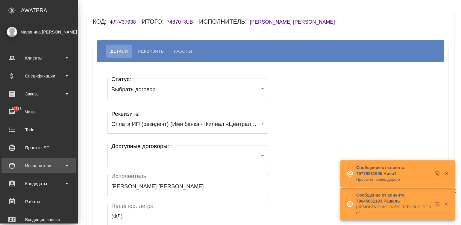
click at [28, 164] on div "Исполнители" at bounding box center [38, 165] width 69 height 9
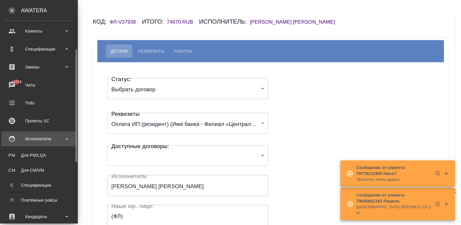
scroll to position [36, 0]
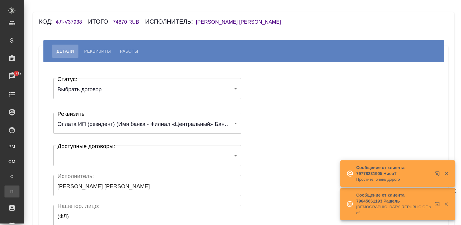
click at [19, 187] on link "П Платёжные рейсы" at bounding box center [11, 192] width 15 height 12
click at [52, 187] on div ".cls-1 fill:#fff; AWATERA Малинина Мария m.malinina Клиенты Спецификации Заказы…" at bounding box center [230, 112] width 461 height 225
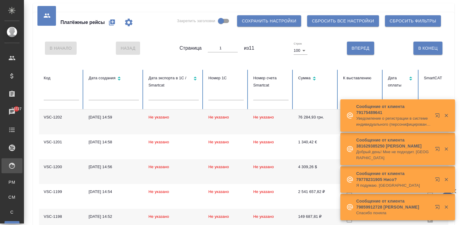
click at [73, 159] on td "VSC-1200" at bounding box center [61, 171] width 45 height 25
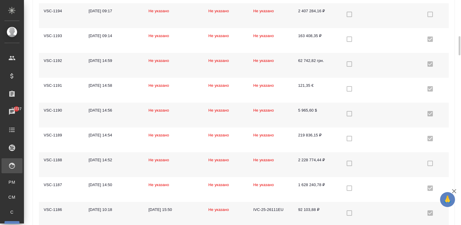
scroll to position [315, 0]
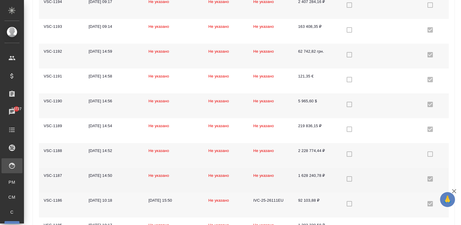
click at [138, 185] on td "01.09.2025, 14:50" at bounding box center [114, 180] width 60 height 25
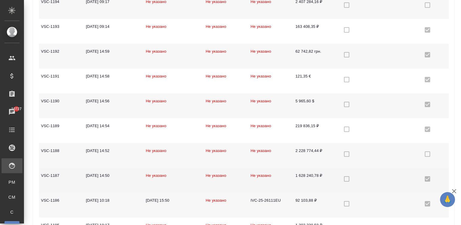
scroll to position [0, 0]
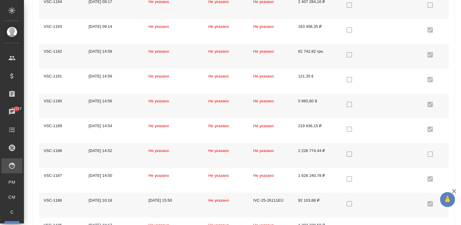
click at [155, 162] on td "Не указано" at bounding box center [174, 155] width 60 height 25
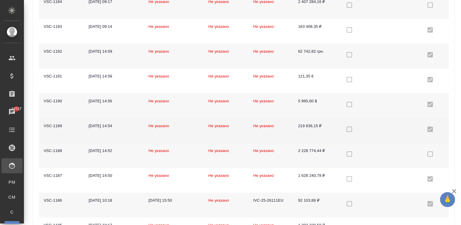
click at [141, 133] on td "01.09.2025, 14:54" at bounding box center [114, 130] width 60 height 25
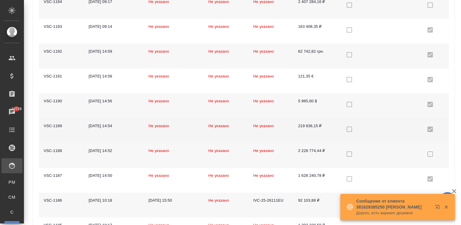
click at [113, 132] on td "01.09.2025, 14:54" at bounding box center [114, 130] width 60 height 25
click at [113, 132] on td "[DATE] 14:54" at bounding box center [114, 130] width 60 height 25
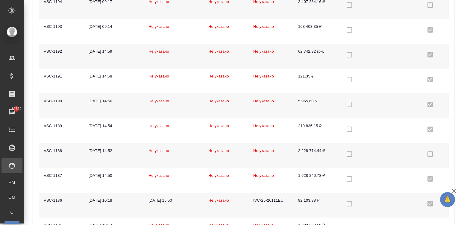
click at [132, 55] on td "[DATE] 14:59" at bounding box center [114, 56] width 60 height 25
click at [132, 55] on td "01.09.2025, 14:59" at bounding box center [114, 56] width 60 height 25
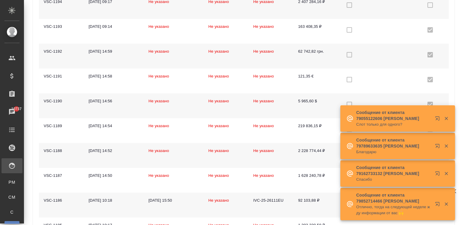
click at [447, 117] on icon "button" at bounding box center [446, 118] width 3 height 3
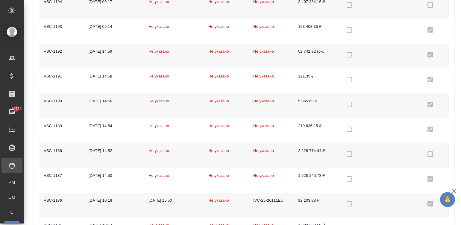
click at [279, 105] on td "Не указано" at bounding box center [271, 105] width 45 height 25
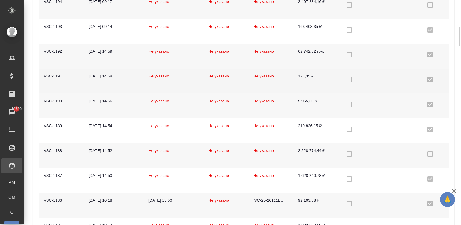
scroll to position [315, 0]
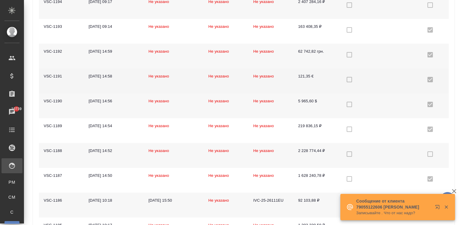
click at [285, 83] on td "Не указано" at bounding box center [271, 81] width 45 height 25
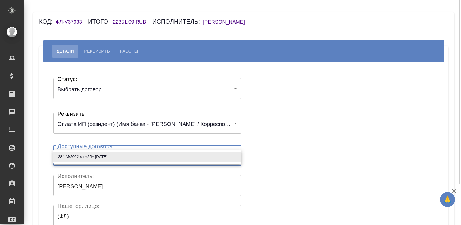
click at [118, 164] on body "🙏 .cls-1 fill:#fff; AWATERA [PERSON_NAME]malinina Клиенты Спецификации Заказы Ч…" at bounding box center [230, 112] width 461 height 225
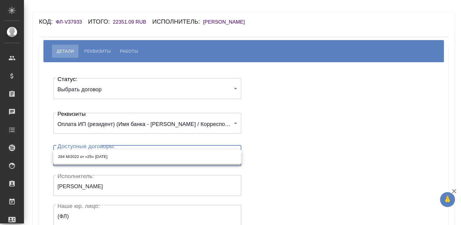
click at [110, 155] on li "284 М/2022 от «25» [DATE]" at bounding box center [147, 157] width 188 height 10
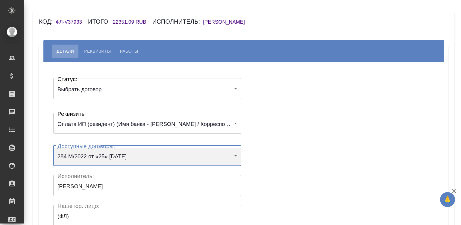
type input "62a1ce082467475fe1800a83"
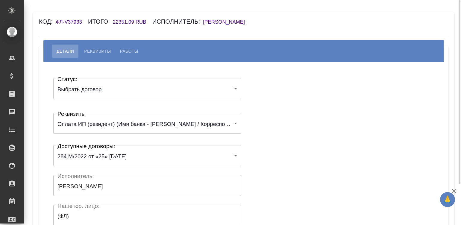
click at [271, 138] on div "Статус: Выбрать договор chooseContract Статус: Реквизиты Оплата ИП (резидент) (…" at bounding box center [244, 179] width 386 height 217
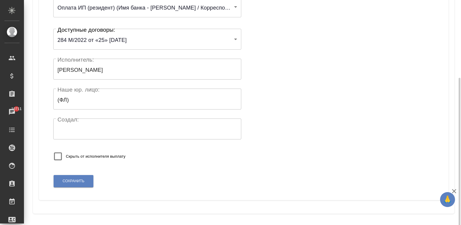
scroll to position [117, 0]
click at [73, 182] on span "Сохранить" at bounding box center [74, 180] width 22 height 5
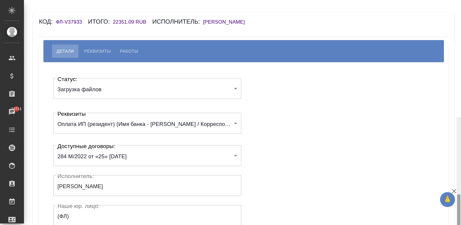
scroll to position [117, 0]
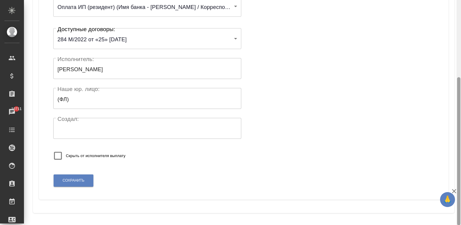
click at [461, 209] on div at bounding box center [459, 113] width 4 height 226
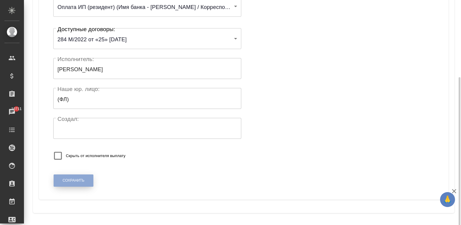
click at [81, 182] on span "Сохранить" at bounding box center [74, 180] width 22 height 5
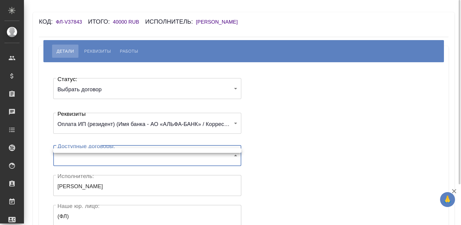
click at [110, 152] on body "🙏 .cls-1 fill:#fff; AWATERA [PERSON_NAME][PERSON_NAME] Спецификации Заказы Чаты…" at bounding box center [230, 112] width 461 height 225
click at [312, 74] on div at bounding box center [230, 112] width 461 height 225
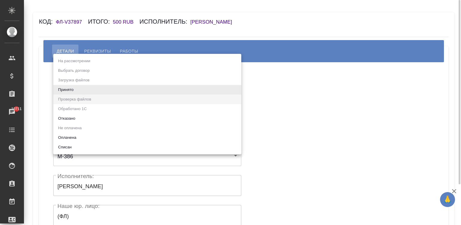
click at [83, 90] on body "🙏 .cls-1 fill:#fff; AWATERA [PERSON_NAME]malinina Клиенты Спецификации Заказы 1…" at bounding box center [230, 112] width 461 height 225
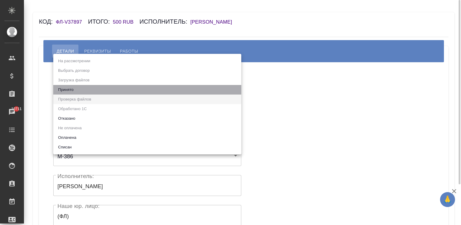
click at [83, 90] on li "Принято" at bounding box center [147, 90] width 188 height 10
type input "accepted"
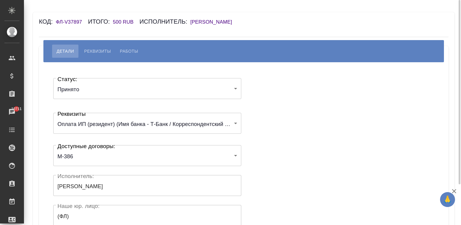
click at [260, 126] on div "Статус: Принято accepted Статус: Реквизиты Оплата ИП (резидент) (Имя банка - Т-…" at bounding box center [244, 179] width 386 height 217
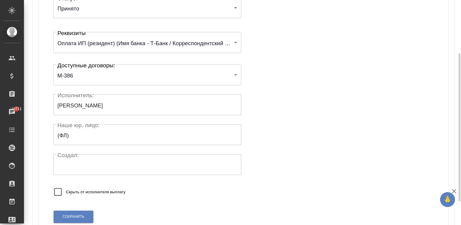
scroll to position [117, 0]
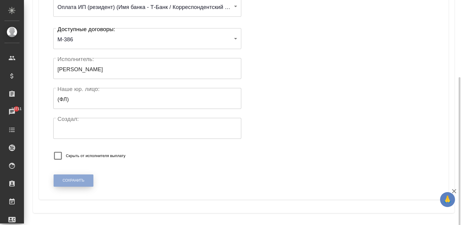
click at [78, 178] on span "Сохранить" at bounding box center [74, 180] width 22 height 5
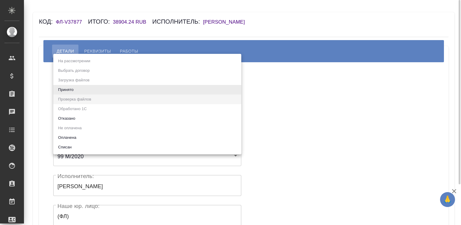
click at [82, 84] on body "🙏 .cls-1 fill:#fff; AWATERA [PERSON_NAME][PERSON_NAME] Спецификации Заказы Чаты…" at bounding box center [230, 112] width 461 height 225
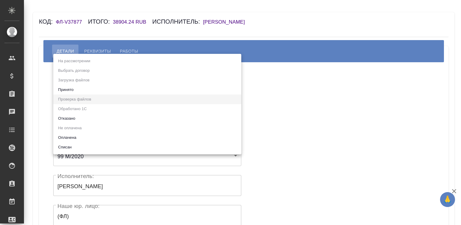
click at [88, 86] on li "Принято" at bounding box center [147, 90] width 188 height 10
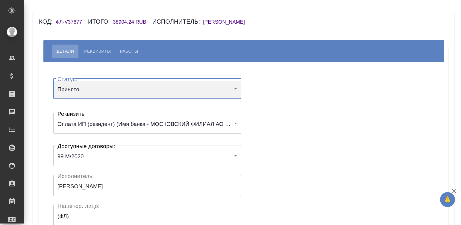
type input "accepted"
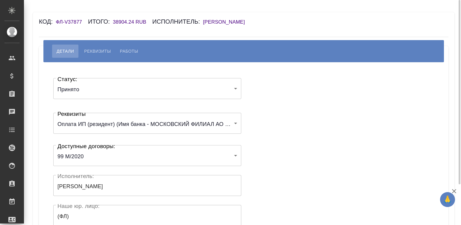
click at [263, 119] on div "Статус: Принято accepted Статус: Реквизиты Оплата ИП (резидент) (Имя банка - МО…" at bounding box center [244, 179] width 386 height 217
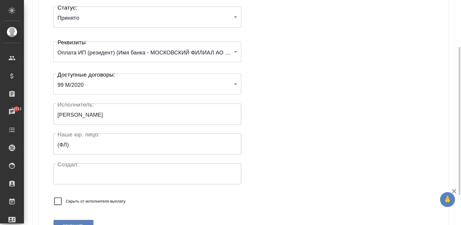
scroll to position [117, 0]
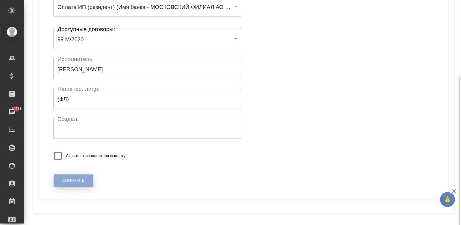
click at [70, 179] on span "Сохранить" at bounding box center [74, 180] width 22 height 5
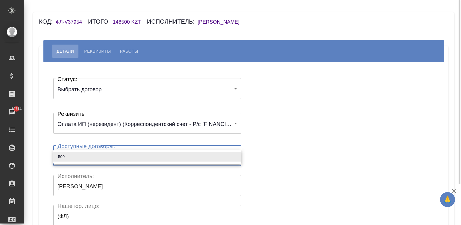
click at [117, 153] on body "🙏 .cls-1 fill:#fff; AWATERA [PERSON_NAME]malinina Клиенты Спецификации Заказы 1…" at bounding box center [230, 112] width 461 height 225
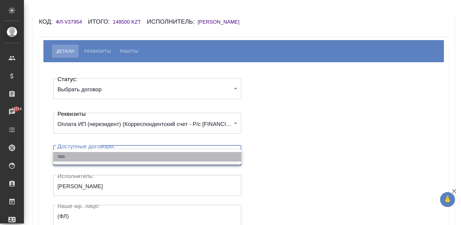
click at [97, 153] on li "500" at bounding box center [147, 157] width 188 height 10
type input "6847fcc7b758cd0b2f3cbf62"
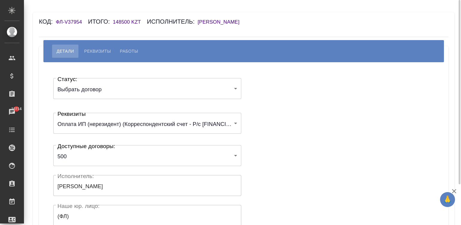
click at [309, 136] on div "Статус: Выбрать договор chooseContract Статус: Реквизиты Оплата ИП (нерезидент)…" at bounding box center [244, 179] width 386 height 217
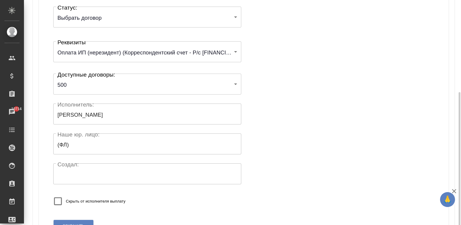
scroll to position [117, 0]
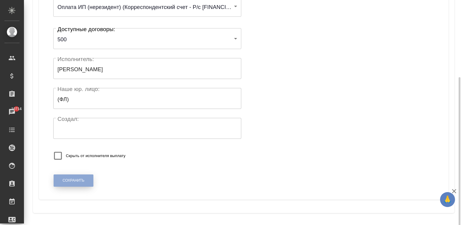
click at [87, 177] on button "Сохранить" at bounding box center [74, 181] width 40 height 12
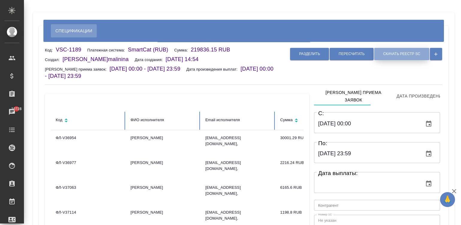
click at [404, 55] on span "Скачать реестр SC" at bounding box center [402, 54] width 37 height 5
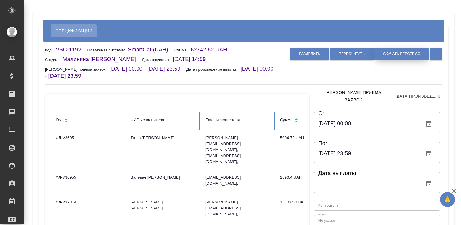
click at [406, 49] on button "Скачать реестр SC" at bounding box center [402, 54] width 55 height 12
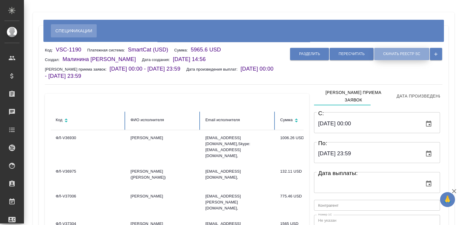
click at [391, 54] on span "Скачать реестр SC" at bounding box center [402, 54] width 37 height 5
click at [280, 76] on div "Разделить Пересчитать Скачать реестр SC" at bounding box center [360, 63] width 166 height 34
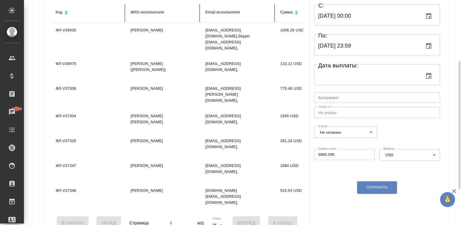
scroll to position [117, 0]
